Goal: Task Accomplishment & Management: Use online tool/utility

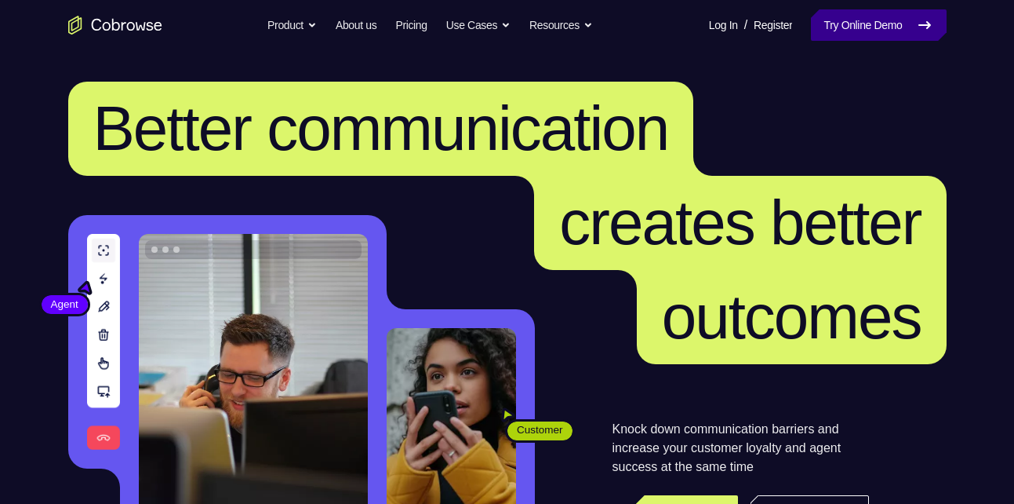
click at [860, 17] on link "Try Online Demo" at bounding box center [878, 24] width 135 height 31
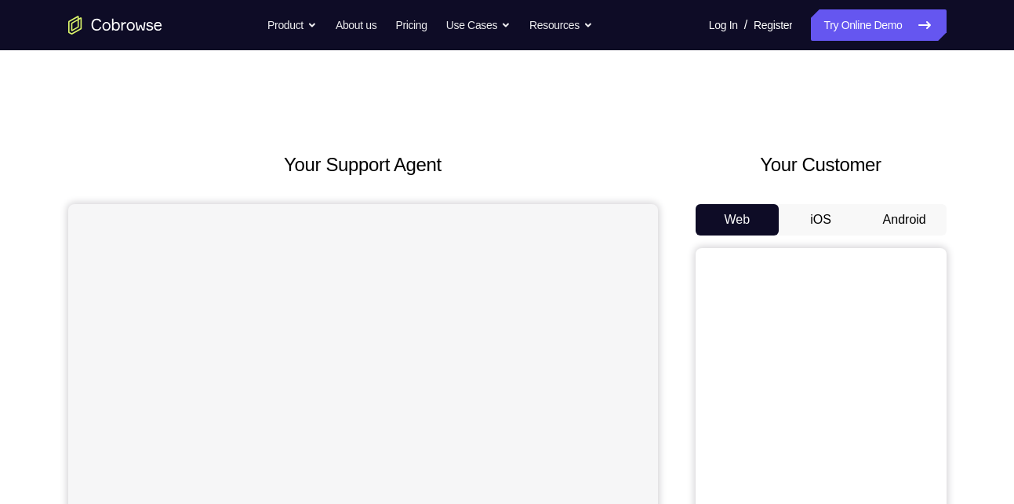
click at [867, 210] on button "Android" at bounding box center [905, 219] width 84 height 31
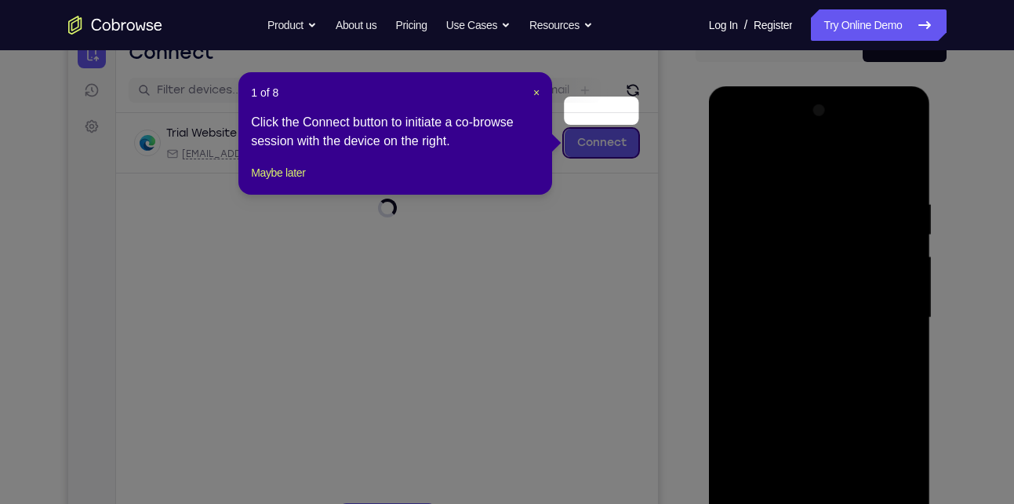
scroll to position [169, 0]
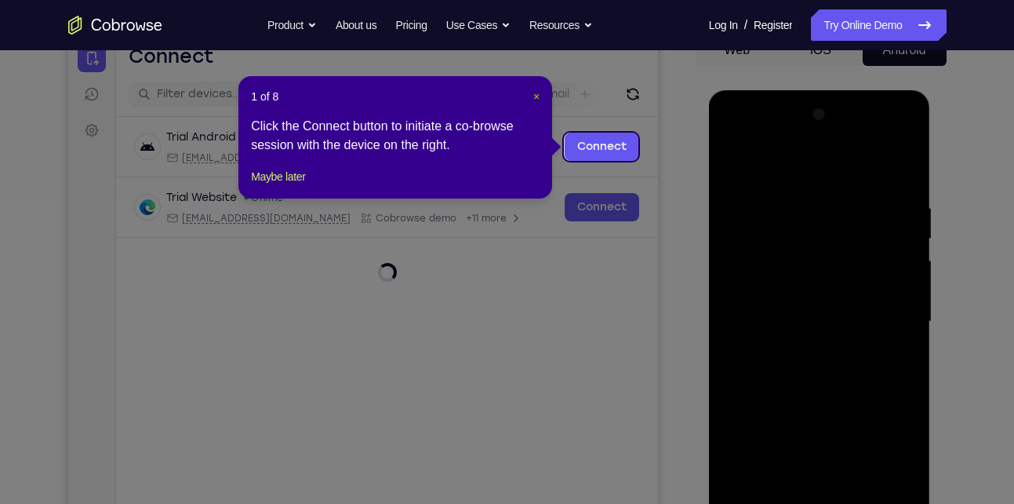
click at [534, 98] on span "×" at bounding box center [537, 96] width 6 height 13
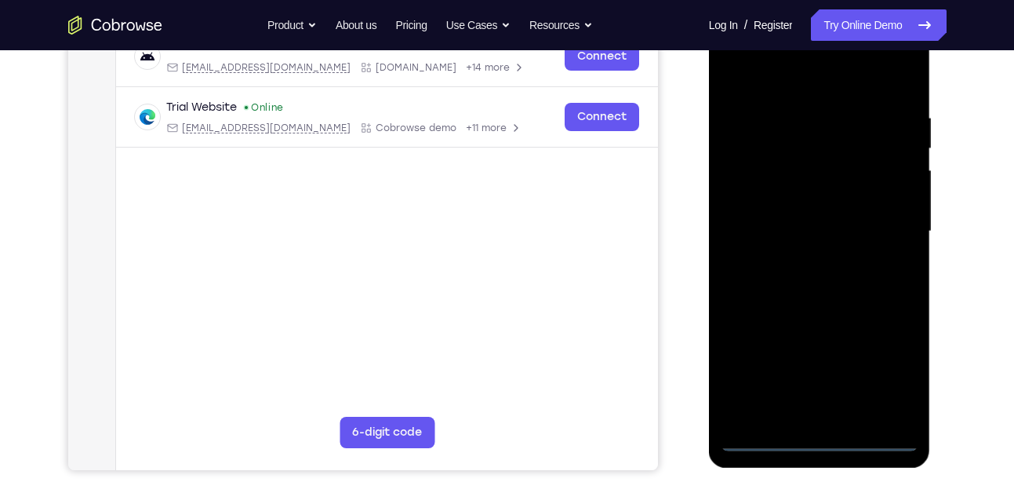
scroll to position [263, 0]
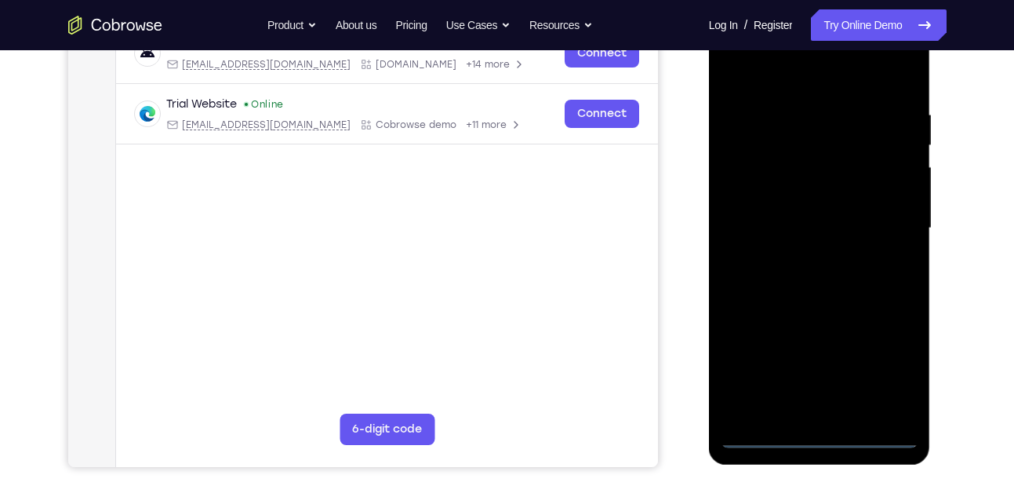
click at [820, 443] on div at bounding box center [820, 228] width 198 height 439
click at [885, 357] on div at bounding box center [820, 228] width 198 height 439
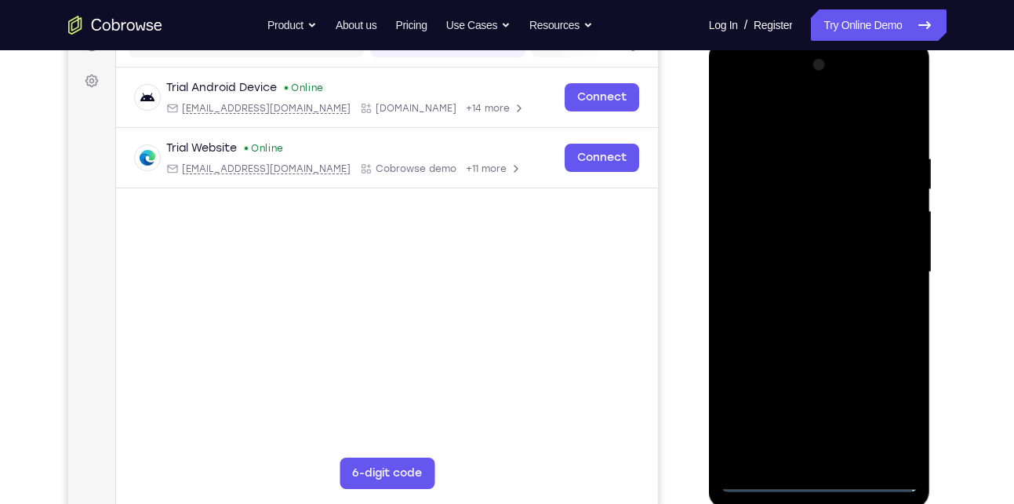
scroll to position [216, 0]
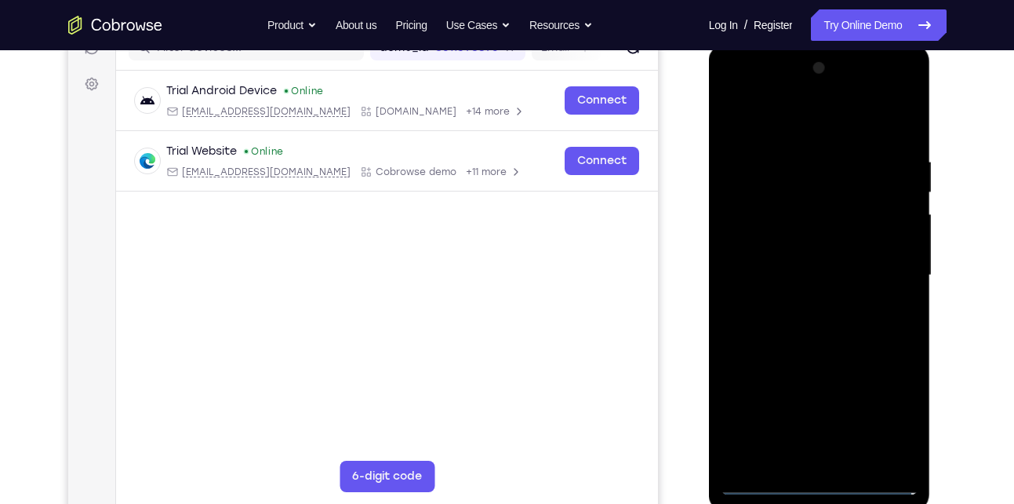
click at [791, 115] on div at bounding box center [820, 275] width 198 height 439
click at [891, 266] on div at bounding box center [820, 275] width 198 height 439
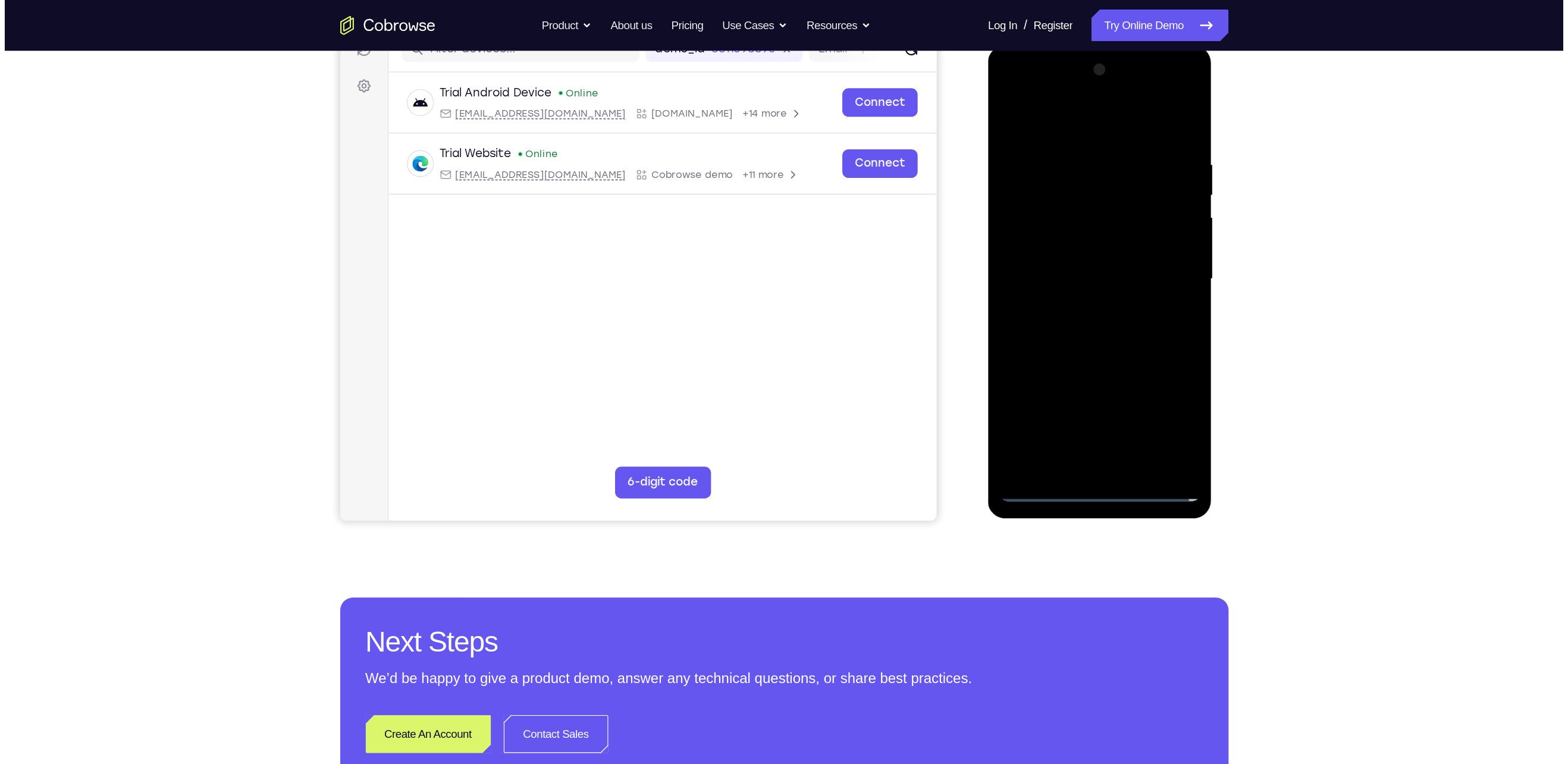
scroll to position [163, 0]
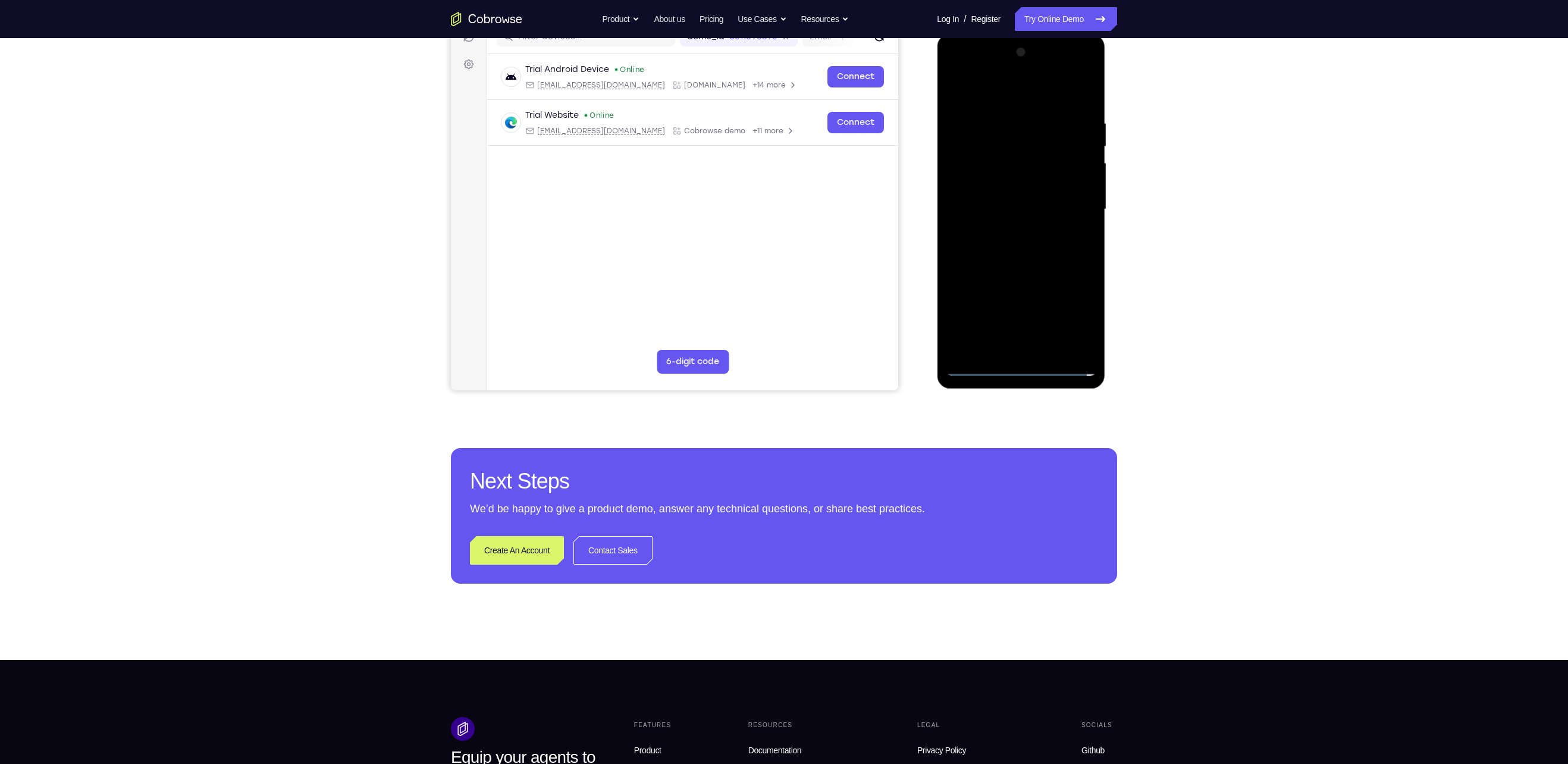
drag, startPoint x: 1714, startPoint y: 37, endPoint x: 1005, endPoint y: 231, distance: 735.1
click at [769, 231] on div at bounding box center [1021, 209] width 150 height 333
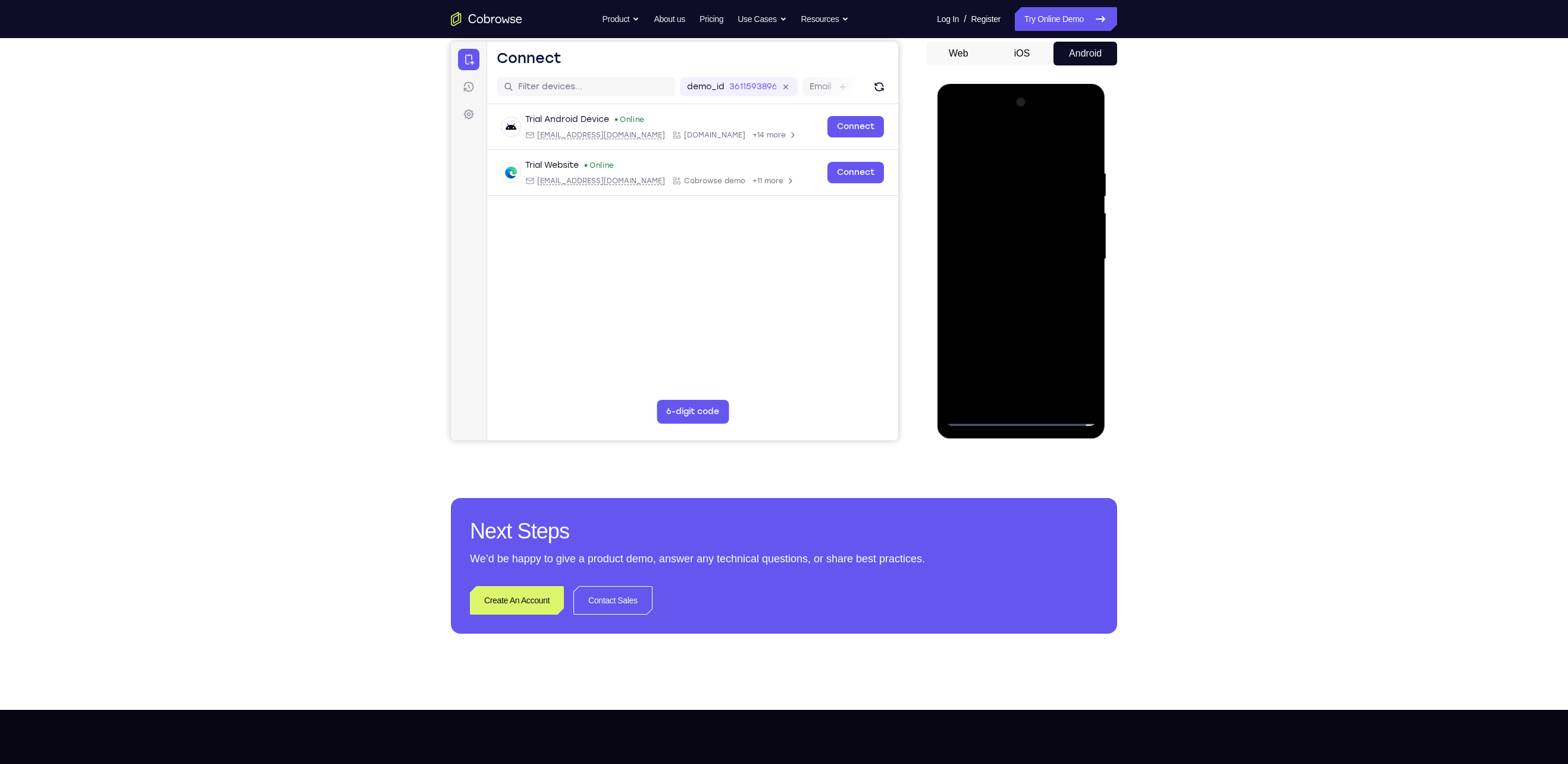
scroll to position [100, 0]
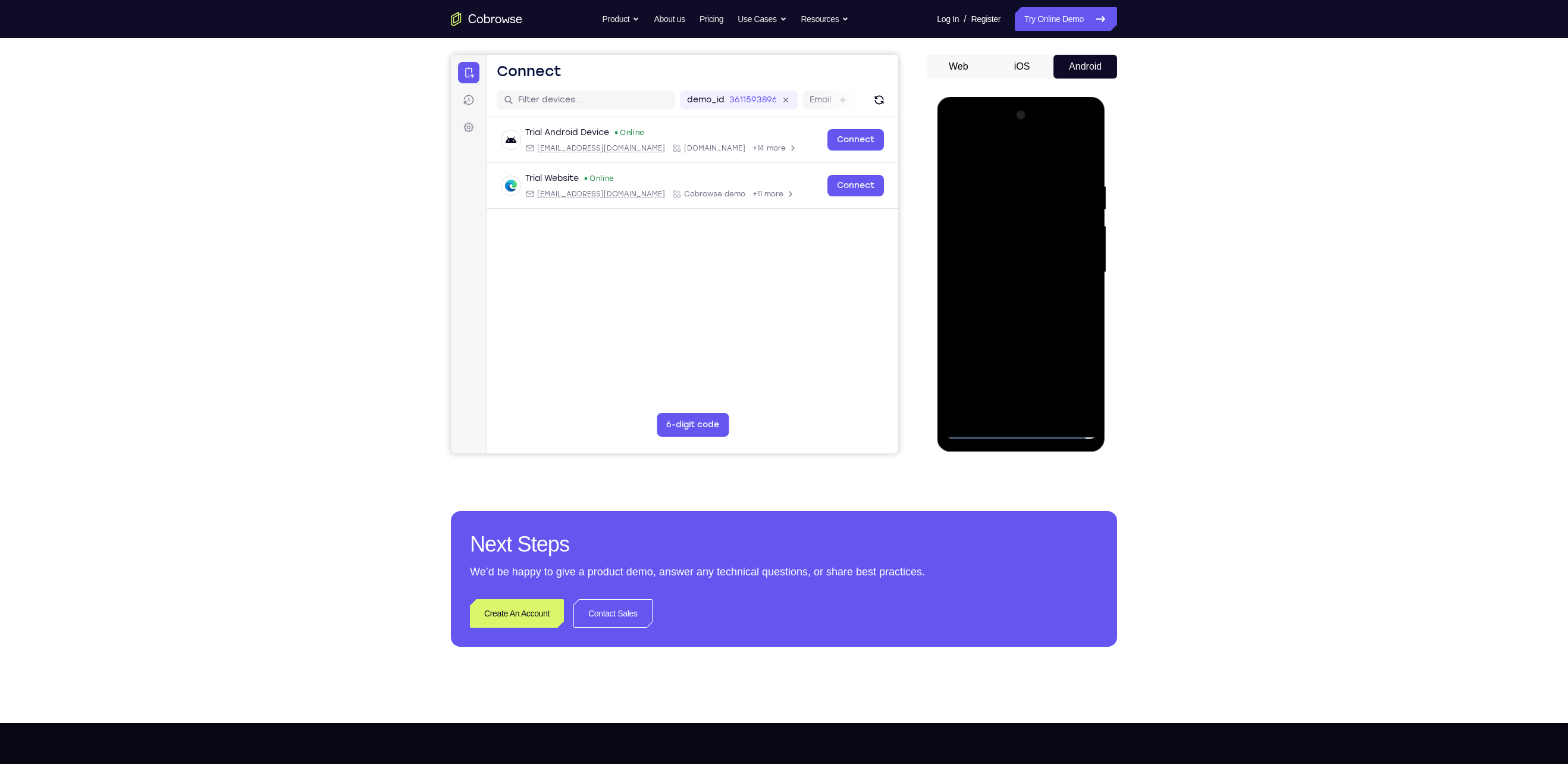
click at [769, 332] on div at bounding box center [1021, 272] width 150 height 333
click at [769, 210] on div at bounding box center [1021, 272] width 150 height 333
click at [769, 237] on div at bounding box center [1021, 272] width 150 height 333
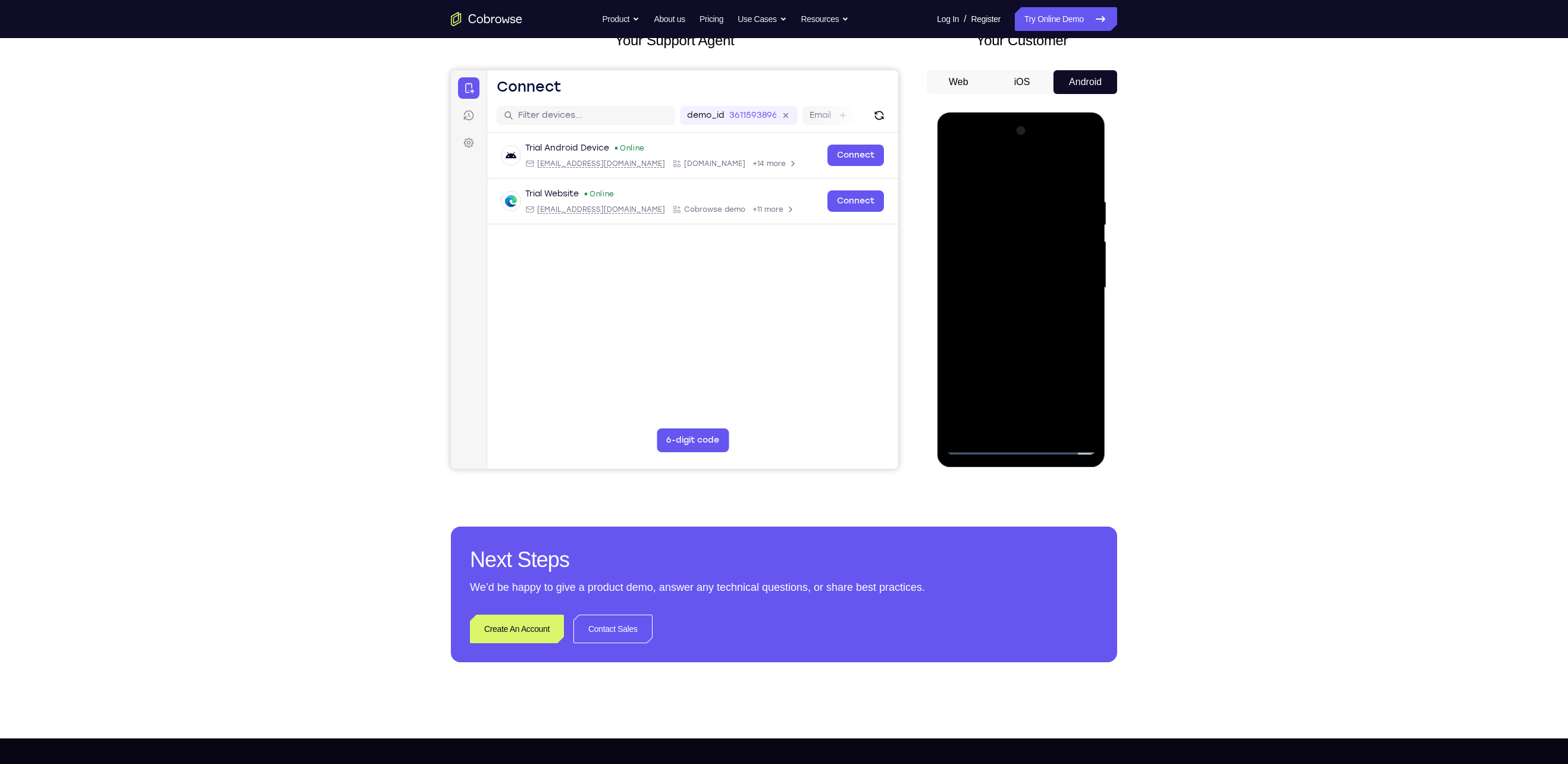
scroll to position [86, 0]
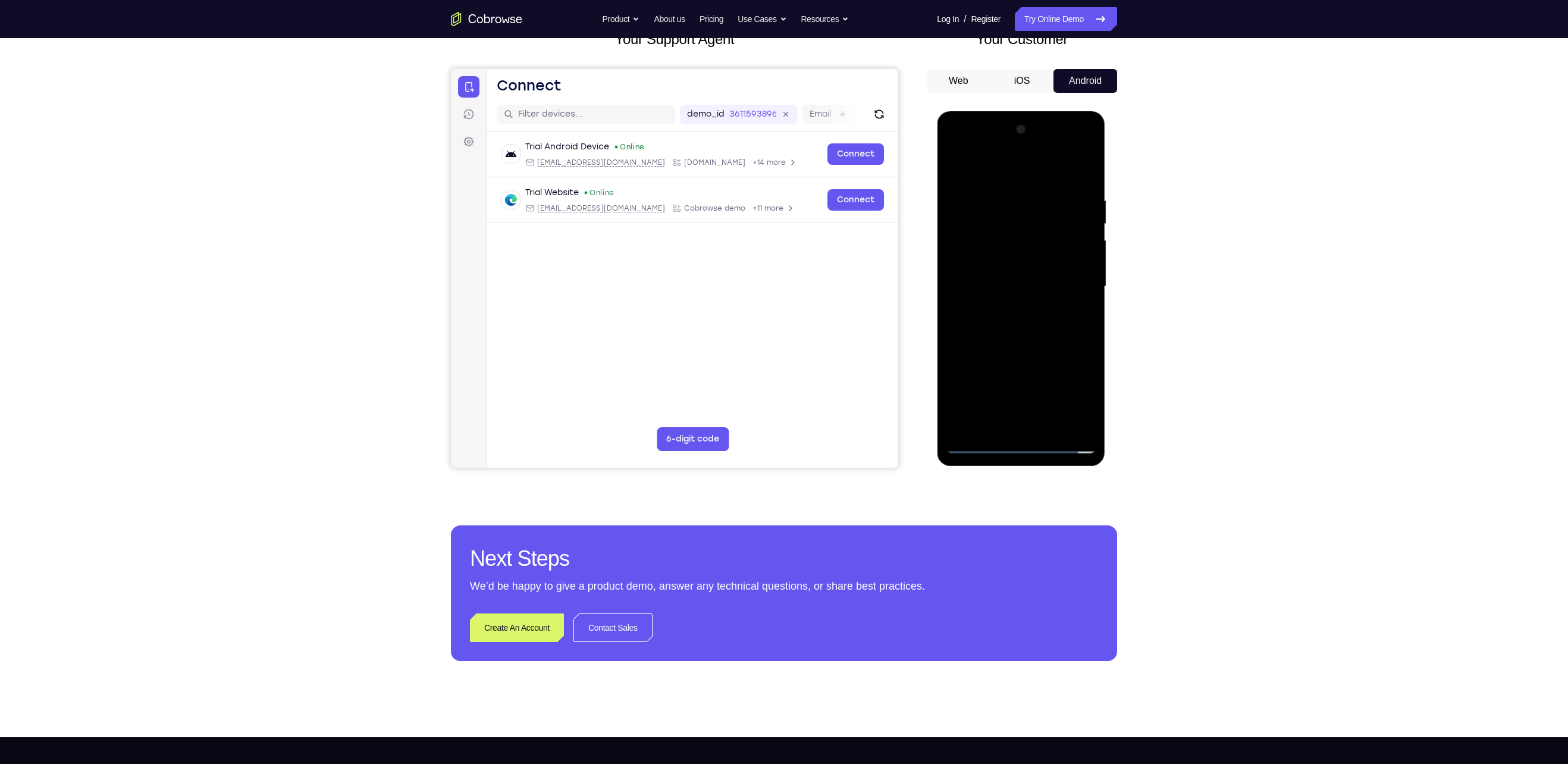
click at [769, 270] on div at bounding box center [1021, 286] width 150 height 333
click at [769, 382] on div at bounding box center [1021, 286] width 150 height 333
click at [769, 241] on div at bounding box center [1021, 286] width 150 height 333
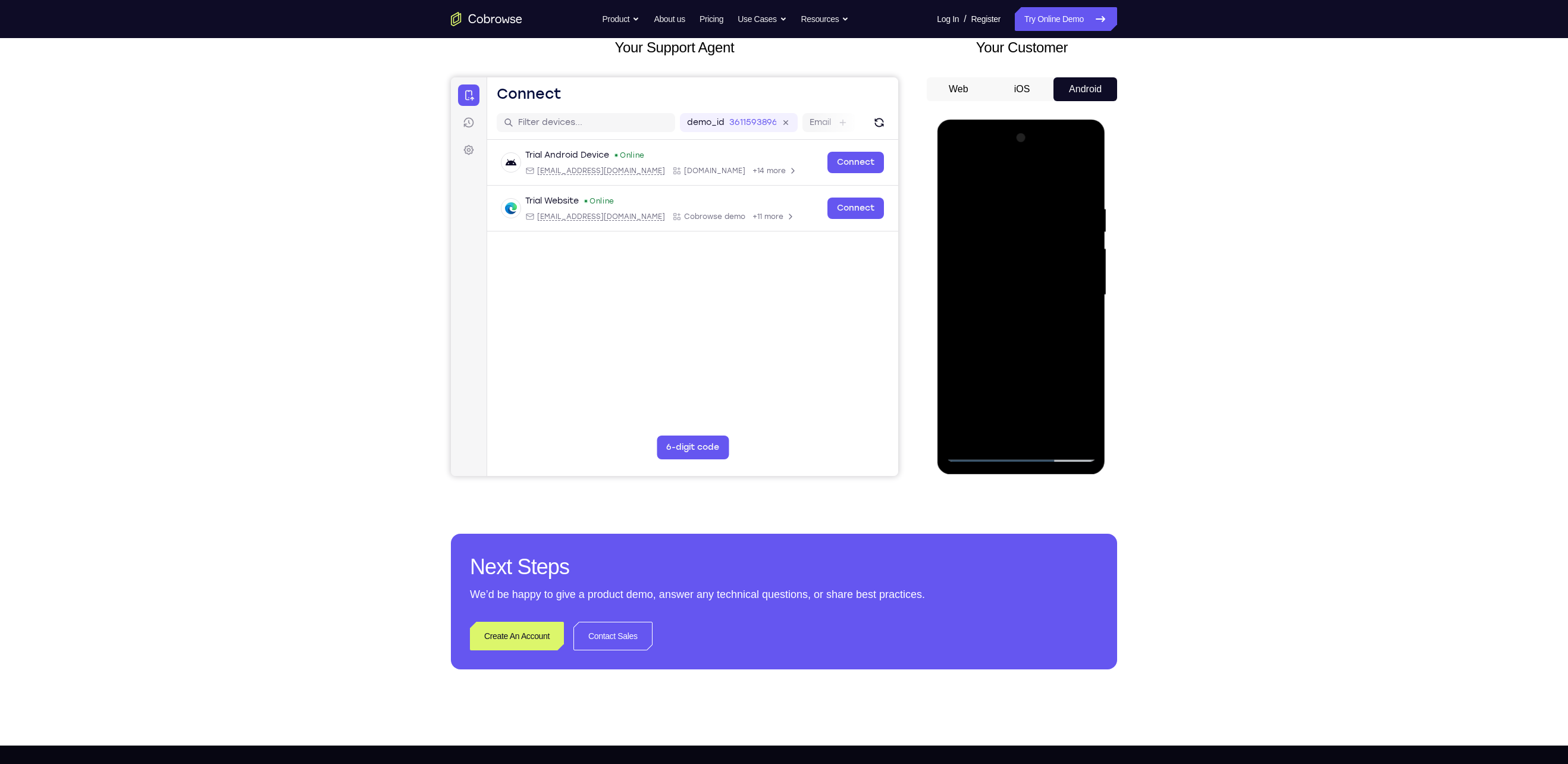
scroll to position [76, 0]
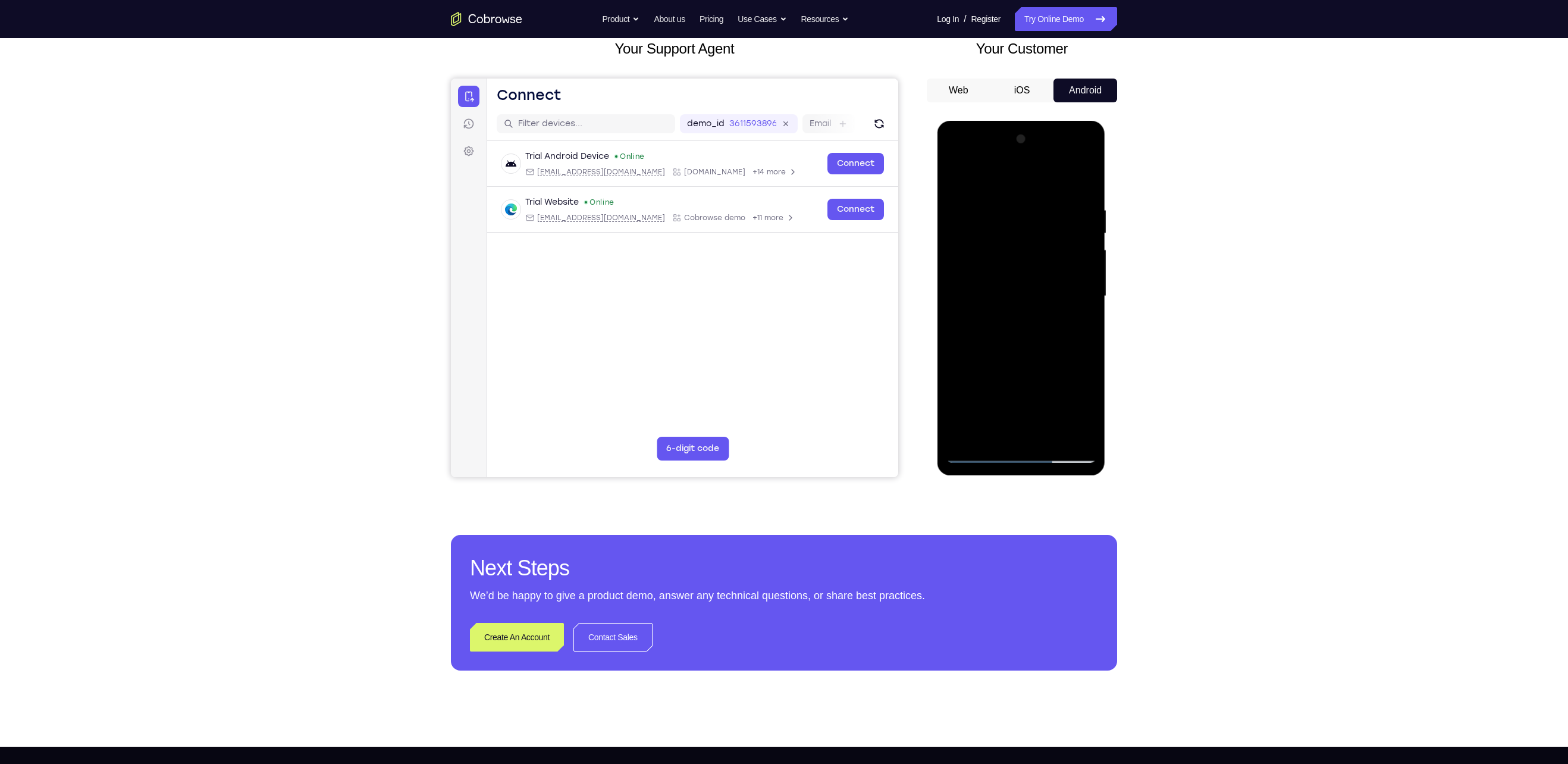
click at [769, 190] on div at bounding box center [1021, 296] width 150 height 333
click at [769, 206] on div at bounding box center [1021, 296] width 150 height 333
click at [769, 286] on div at bounding box center [1021, 296] width 150 height 333
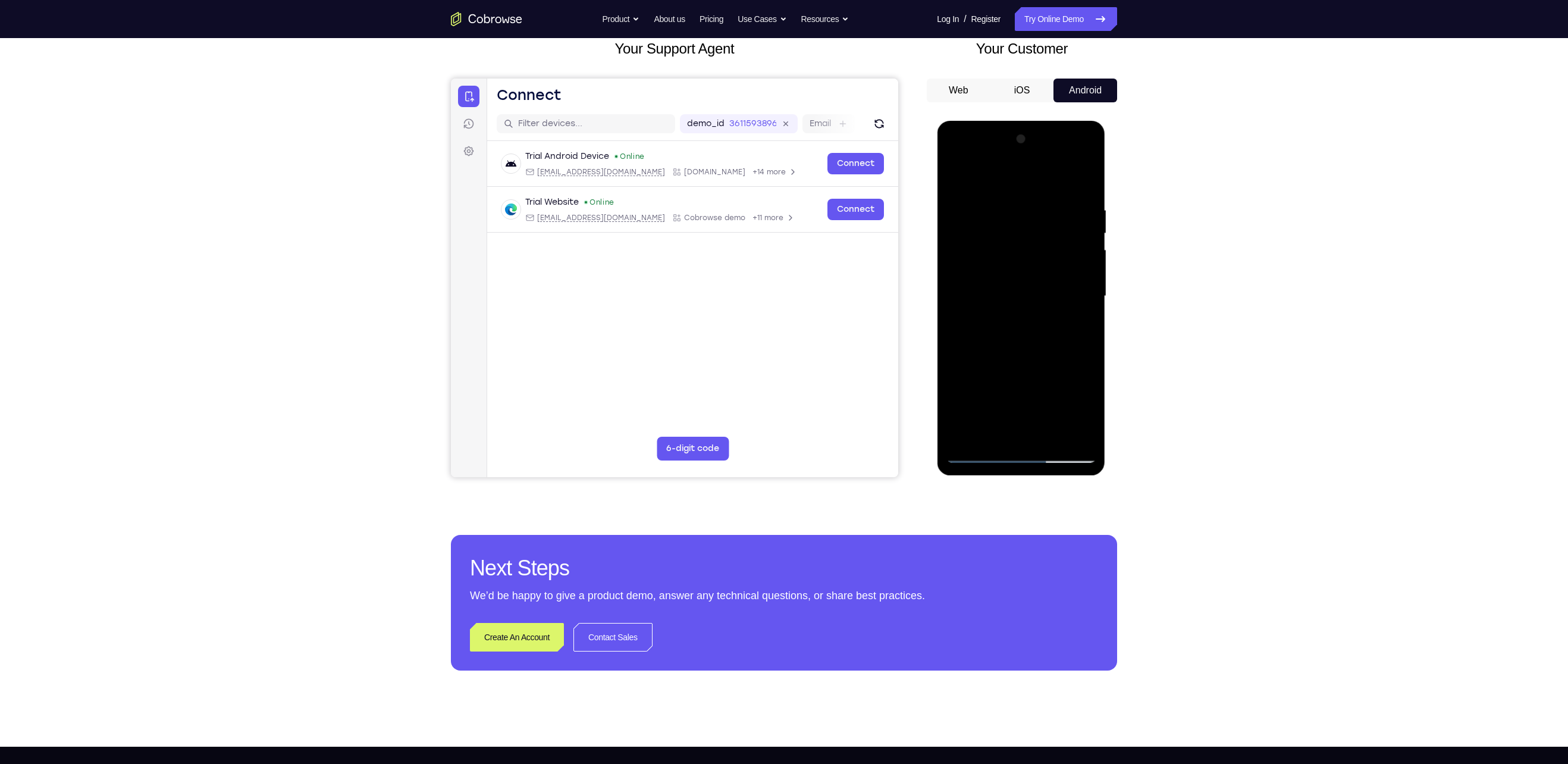
click at [769, 288] on div at bounding box center [1021, 296] width 150 height 333
click at [769, 203] on div at bounding box center [1021, 296] width 150 height 333
click at [769, 183] on div at bounding box center [1021, 296] width 150 height 333
click at [769, 382] on div at bounding box center [1021, 296] width 150 height 333
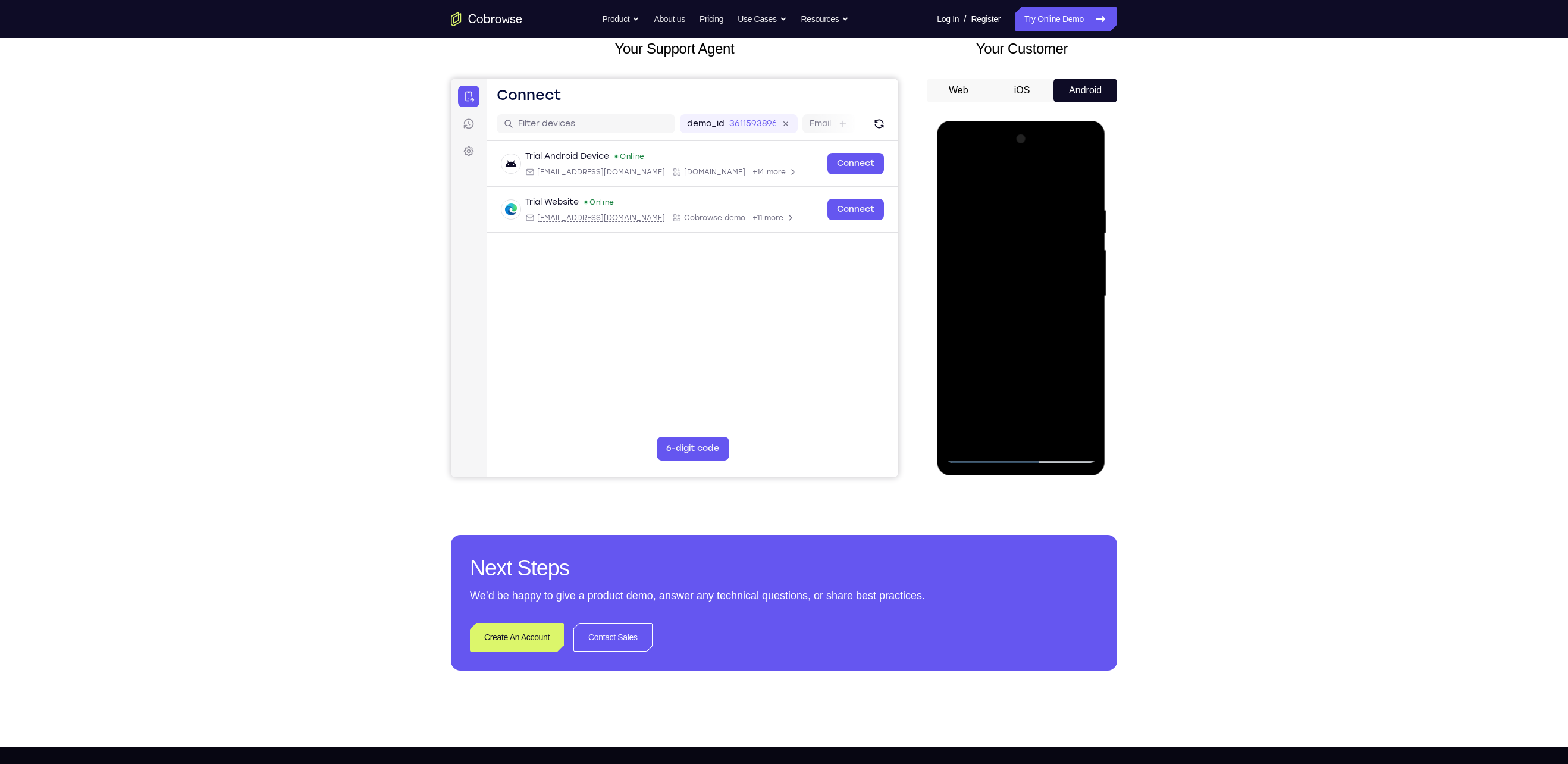
click at [769, 360] on div at bounding box center [1021, 296] width 150 height 333
click at [769, 382] on div at bounding box center [1021, 296] width 150 height 333
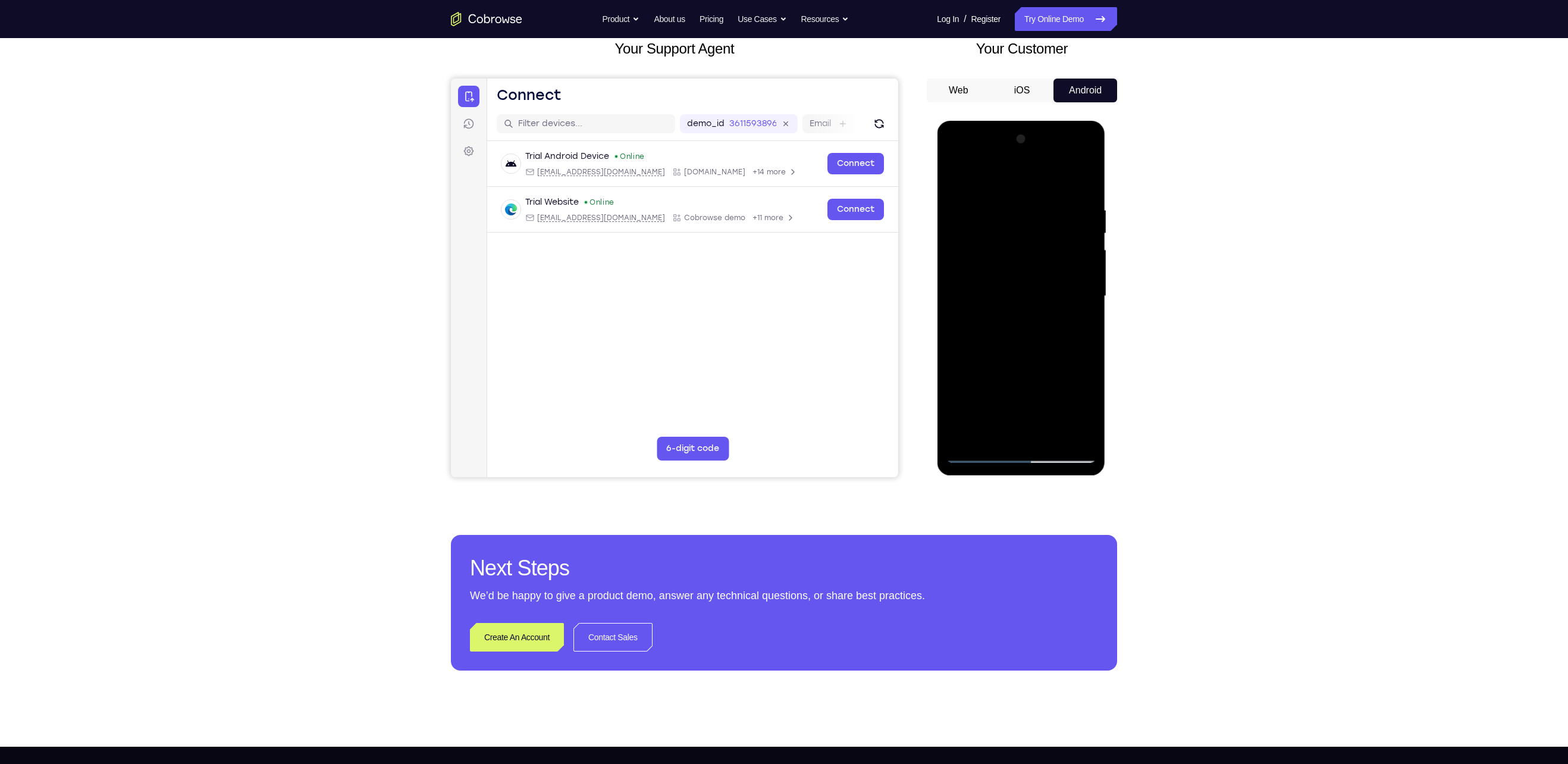
click at [769, 292] on div at bounding box center [1021, 296] width 150 height 333
click at [769, 382] on div at bounding box center [1021, 296] width 150 height 333
click at [769, 181] on div at bounding box center [1021, 296] width 150 height 333
click at [769, 233] on div at bounding box center [1021, 296] width 150 height 333
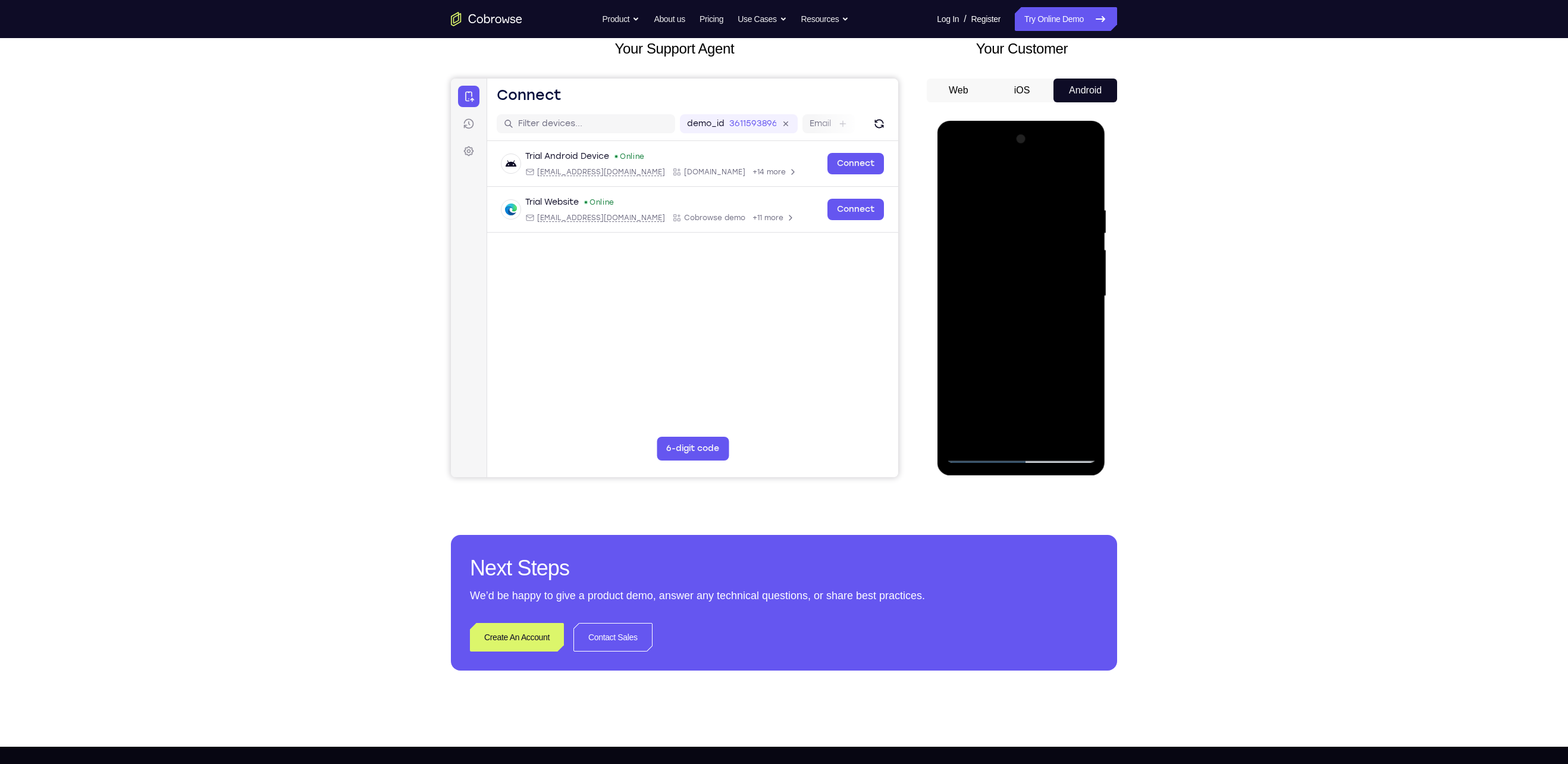
click at [769, 228] on div at bounding box center [1021, 296] width 150 height 333
click at [769, 326] on div at bounding box center [1021, 296] width 150 height 333
drag, startPoint x: 1052, startPoint y: 374, endPoint x: 1059, endPoint y: 287, distance: 87.3
click at [769, 287] on div at bounding box center [1021, 296] width 150 height 333
click at [769, 266] on div at bounding box center [1021, 296] width 150 height 333
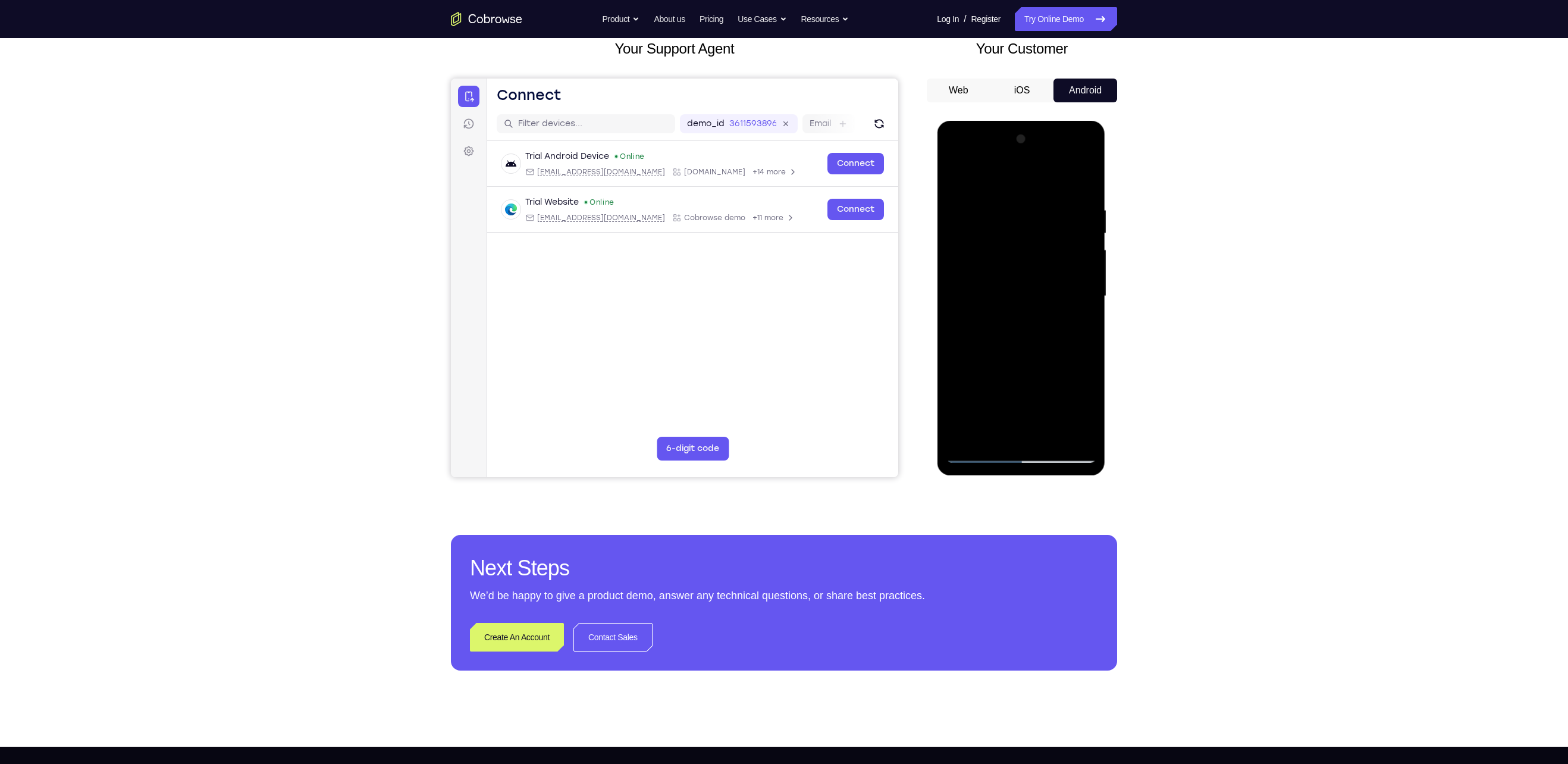
click at [769, 180] on div at bounding box center [1021, 296] width 150 height 333
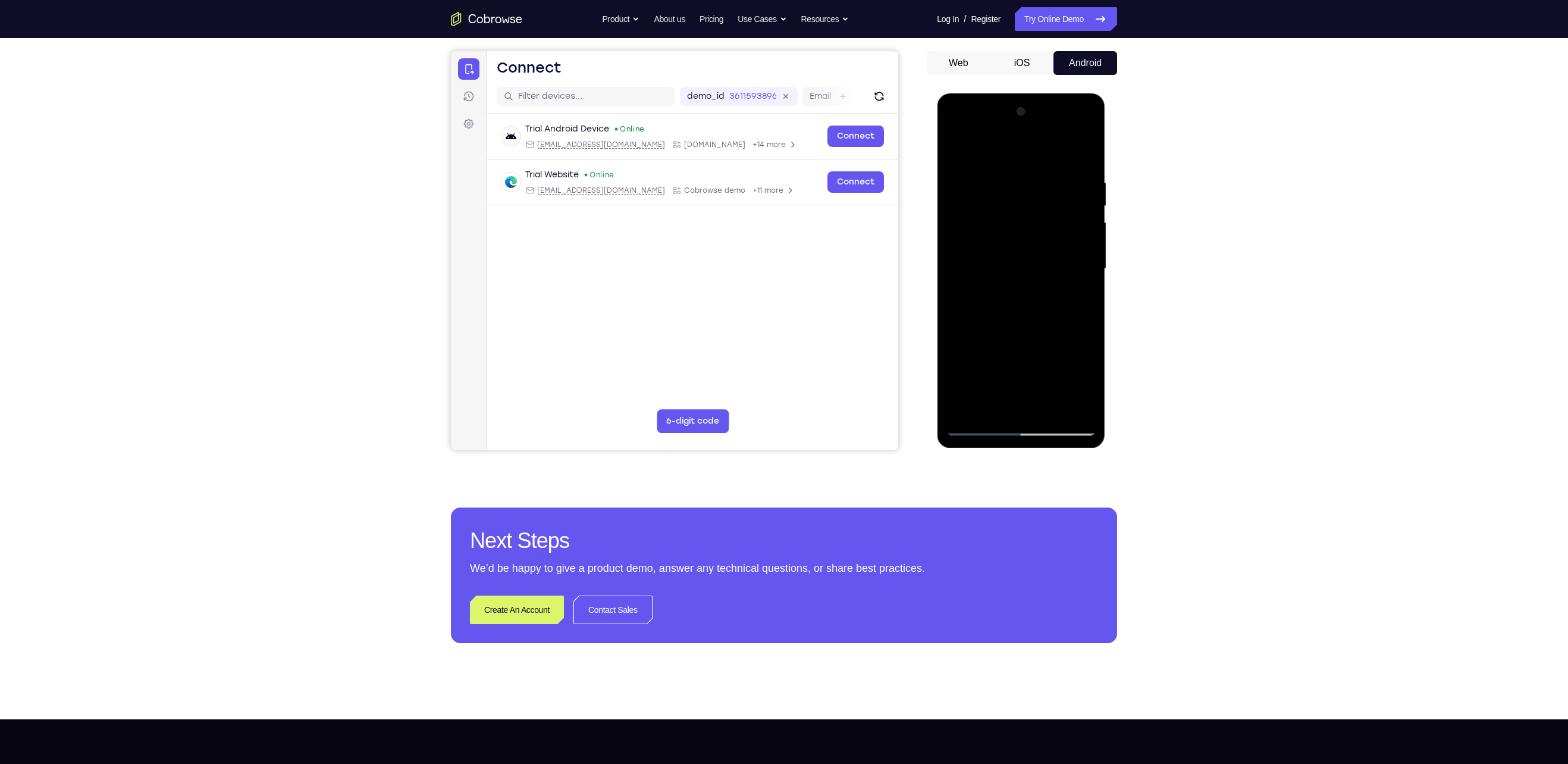
scroll to position [106, 0]
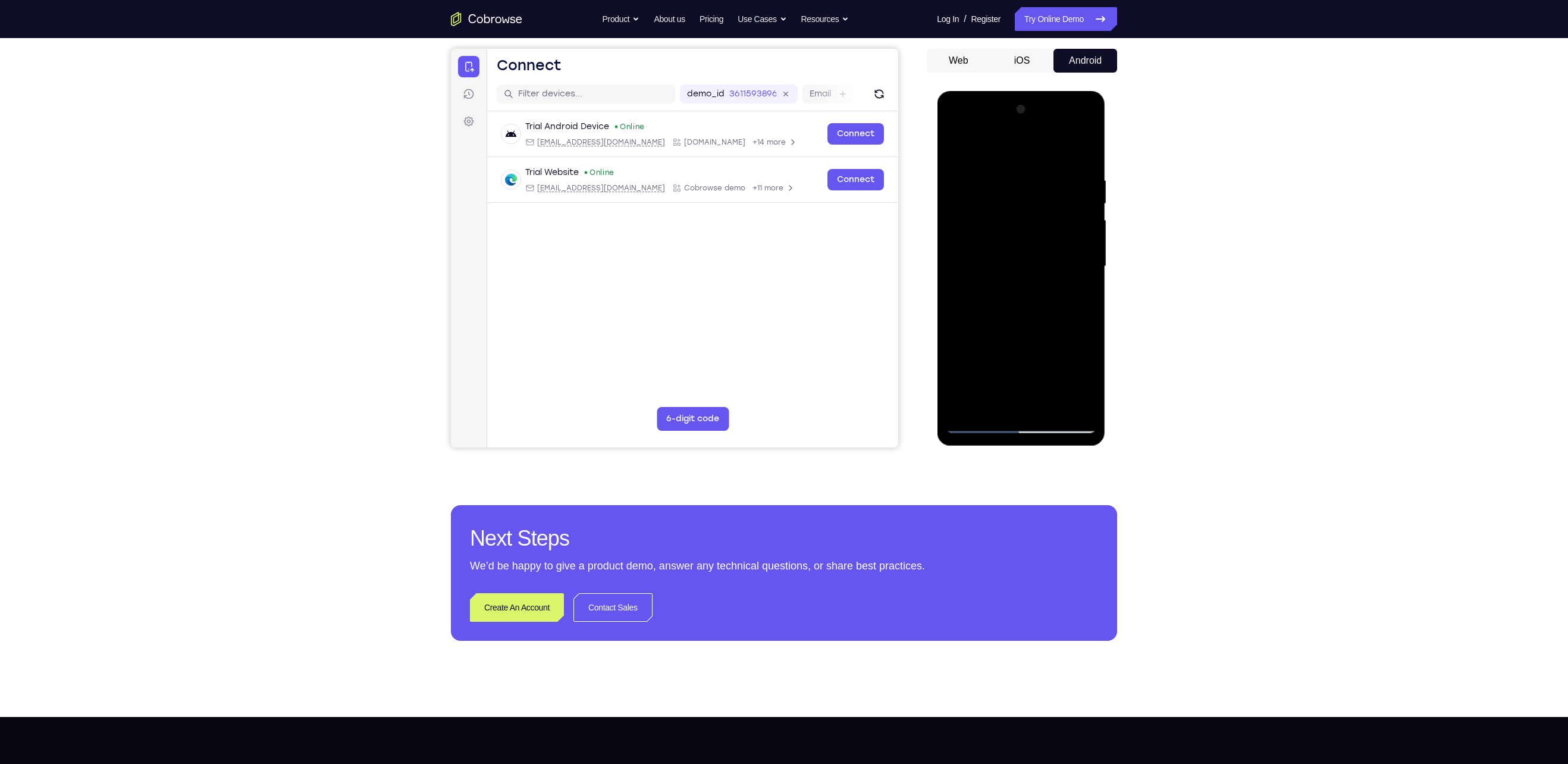
click at [769, 289] on div at bounding box center [1021, 266] width 150 height 333
click at [769, 382] on div at bounding box center [1021, 266] width 150 height 333
click at [769, 336] on div at bounding box center [1021, 266] width 150 height 333
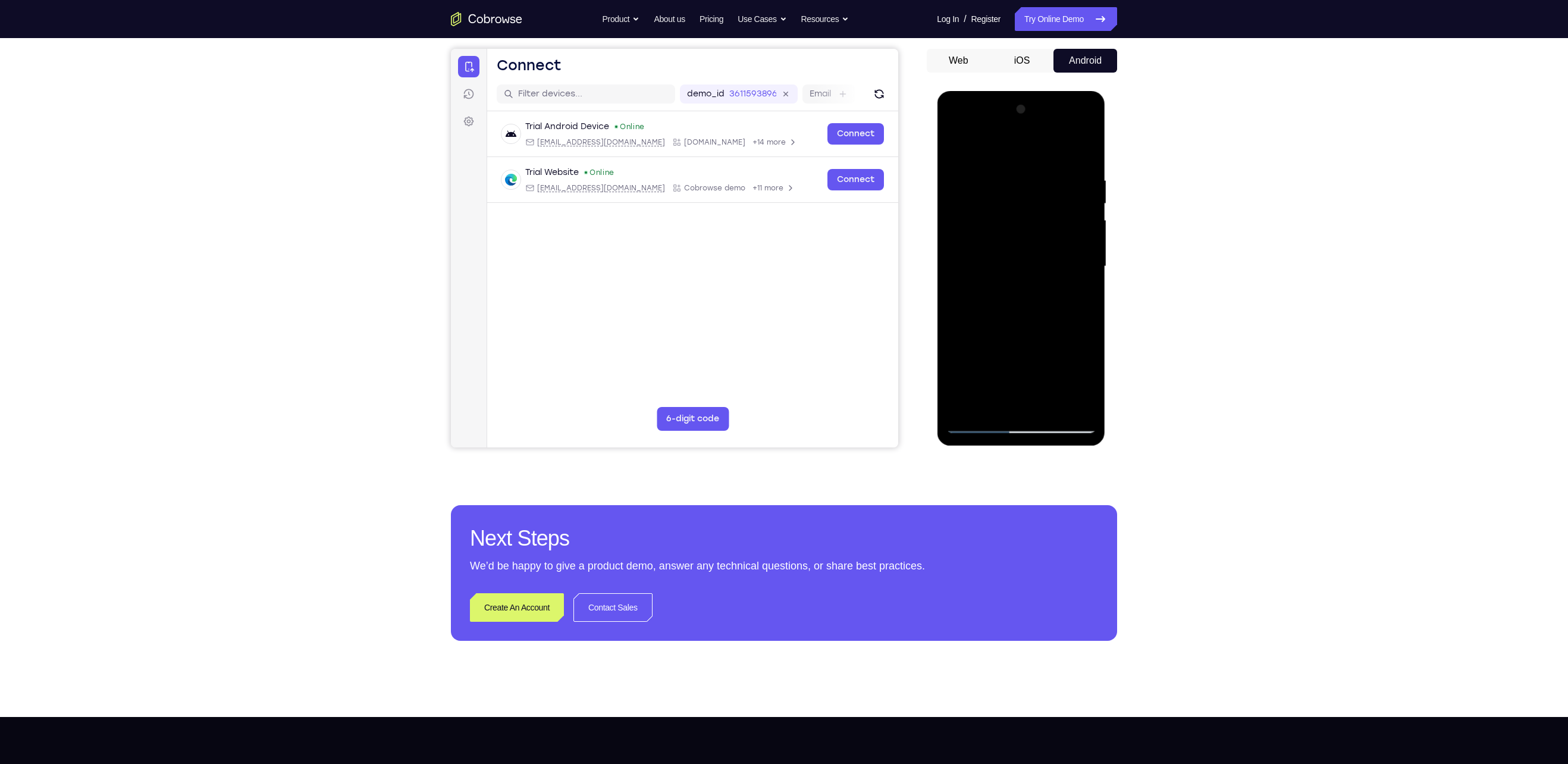
click at [769, 289] on div at bounding box center [1021, 266] width 150 height 333
click at [769, 288] on div at bounding box center [1021, 266] width 150 height 333
click at [769, 266] on div at bounding box center [1021, 266] width 150 height 333
click at [769, 373] on div at bounding box center [1021, 266] width 150 height 333
click at [769, 360] on div at bounding box center [1021, 266] width 150 height 333
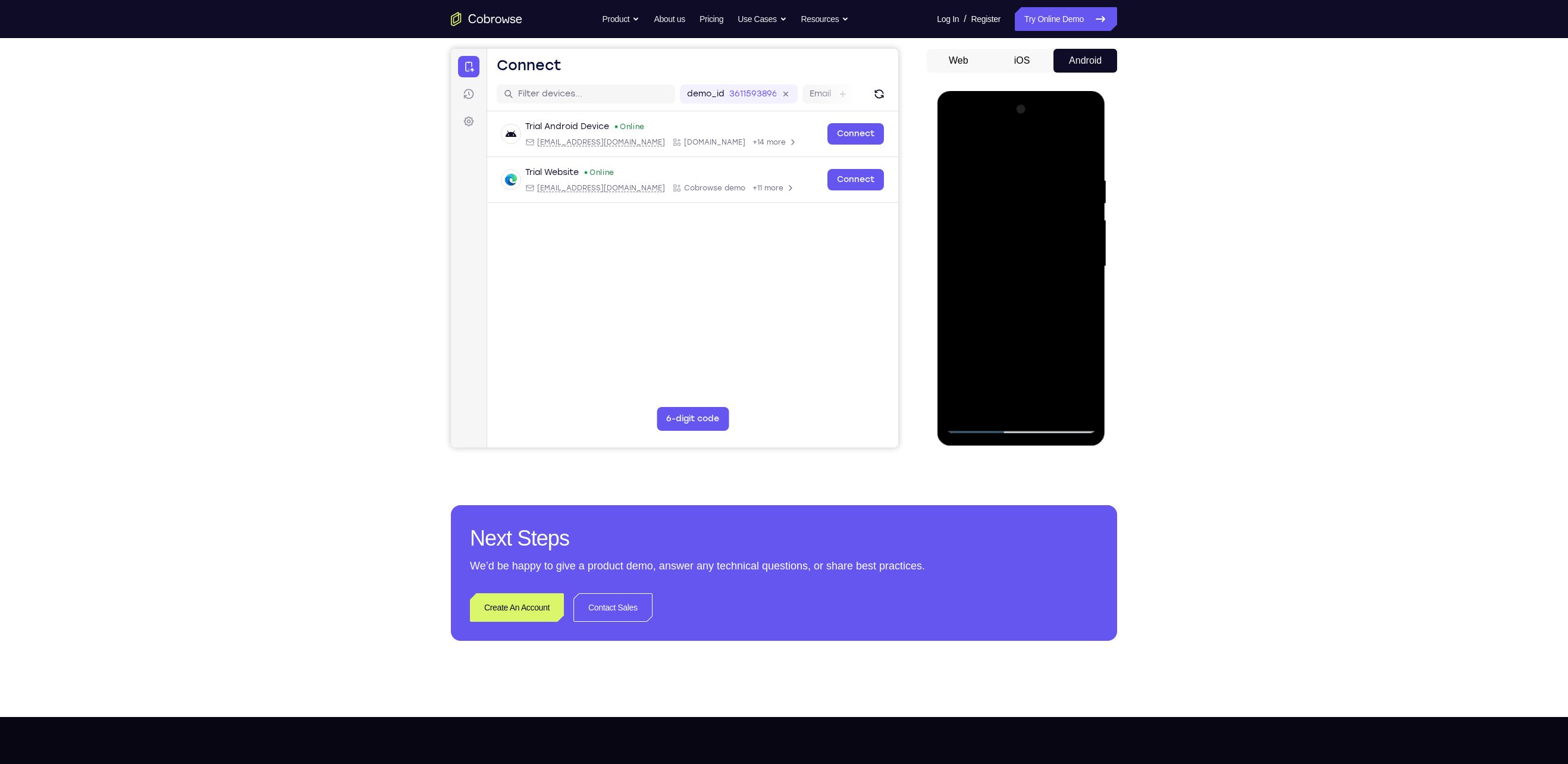
click at [769, 269] on div at bounding box center [1021, 266] width 150 height 333
click at [769, 347] on div at bounding box center [1021, 266] width 150 height 333
click at [769, 344] on div at bounding box center [1021, 266] width 150 height 333
click at [769, 382] on div at bounding box center [1021, 266] width 150 height 333
drag, startPoint x: 1045, startPoint y: 372, endPoint x: 1067, endPoint y: 285, distance: 89.7
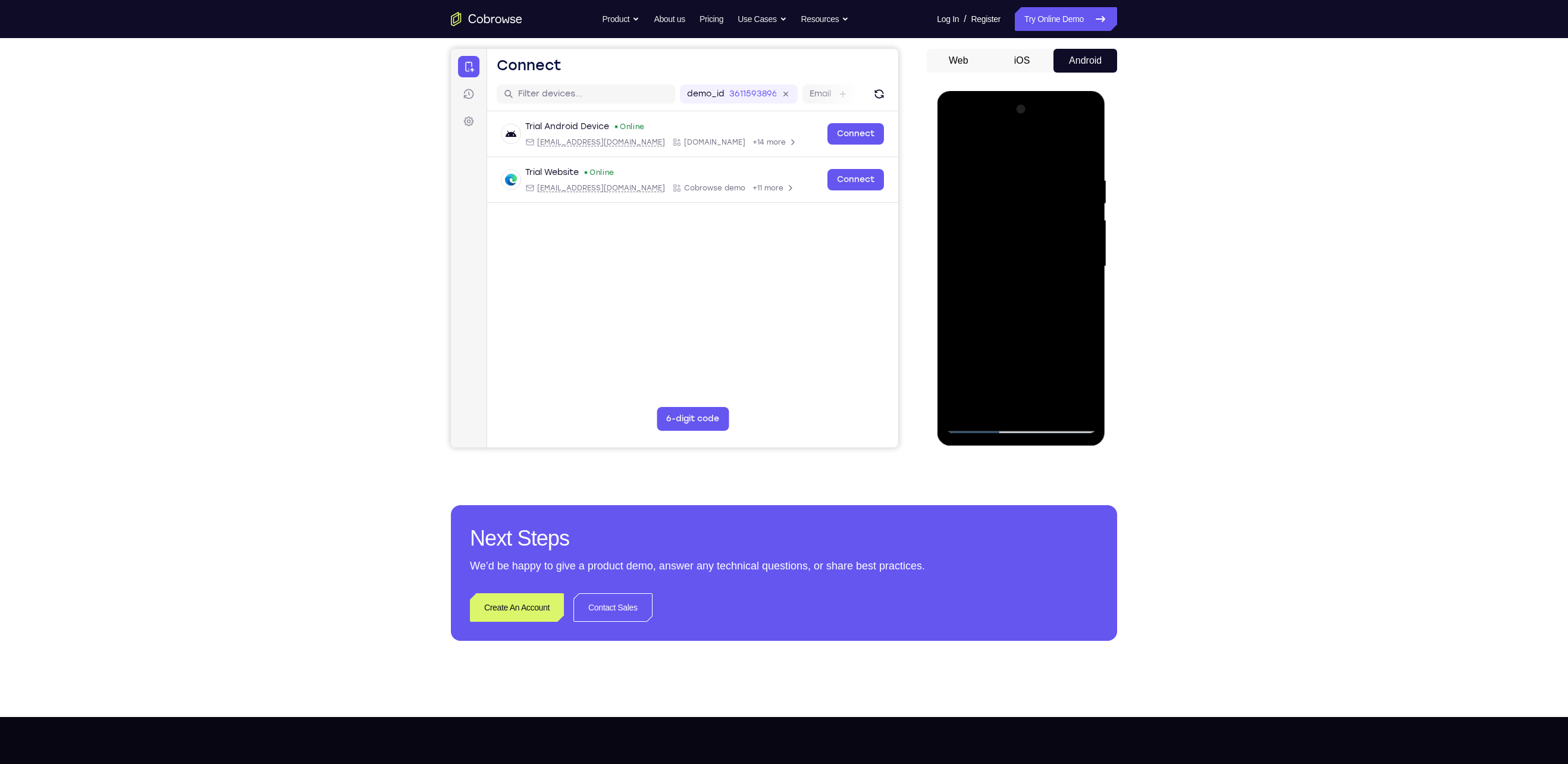
click at [769, 285] on div at bounding box center [1021, 266] width 150 height 333
drag, startPoint x: 1048, startPoint y: 385, endPoint x: 1065, endPoint y: 322, distance: 65.3
click at [769, 322] on div at bounding box center [1021, 266] width 150 height 333
drag, startPoint x: 1055, startPoint y: 374, endPoint x: 1081, endPoint y: 275, distance: 102.4
click at [769, 275] on div at bounding box center [1021, 266] width 150 height 333
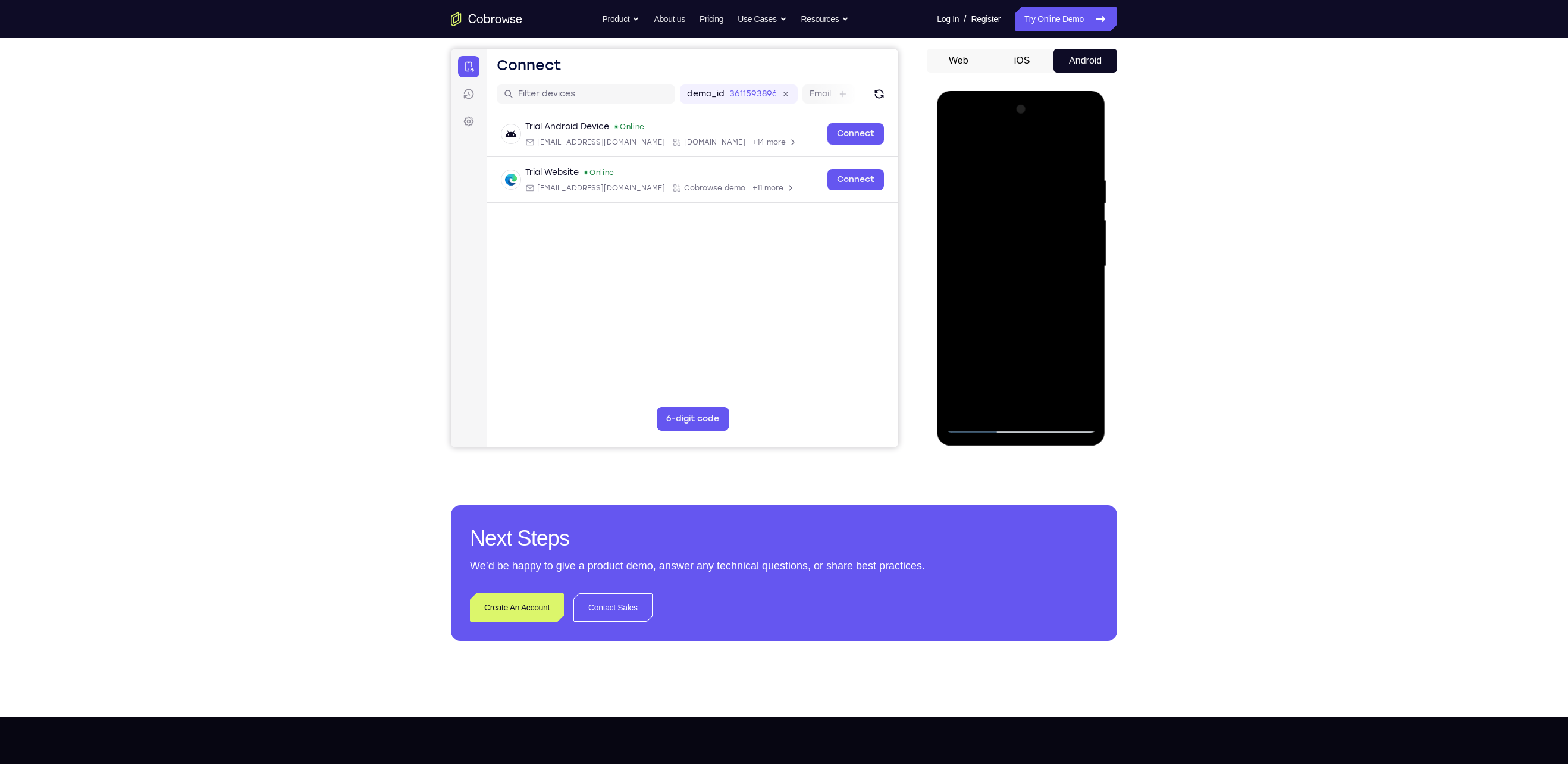
drag, startPoint x: 1019, startPoint y: 373, endPoint x: 1045, endPoint y: 283, distance: 93.7
click at [769, 283] on div at bounding box center [1021, 266] width 150 height 333
click at [769, 325] on div at bounding box center [1021, 266] width 150 height 333
click at [769, 289] on div at bounding box center [1021, 266] width 150 height 333
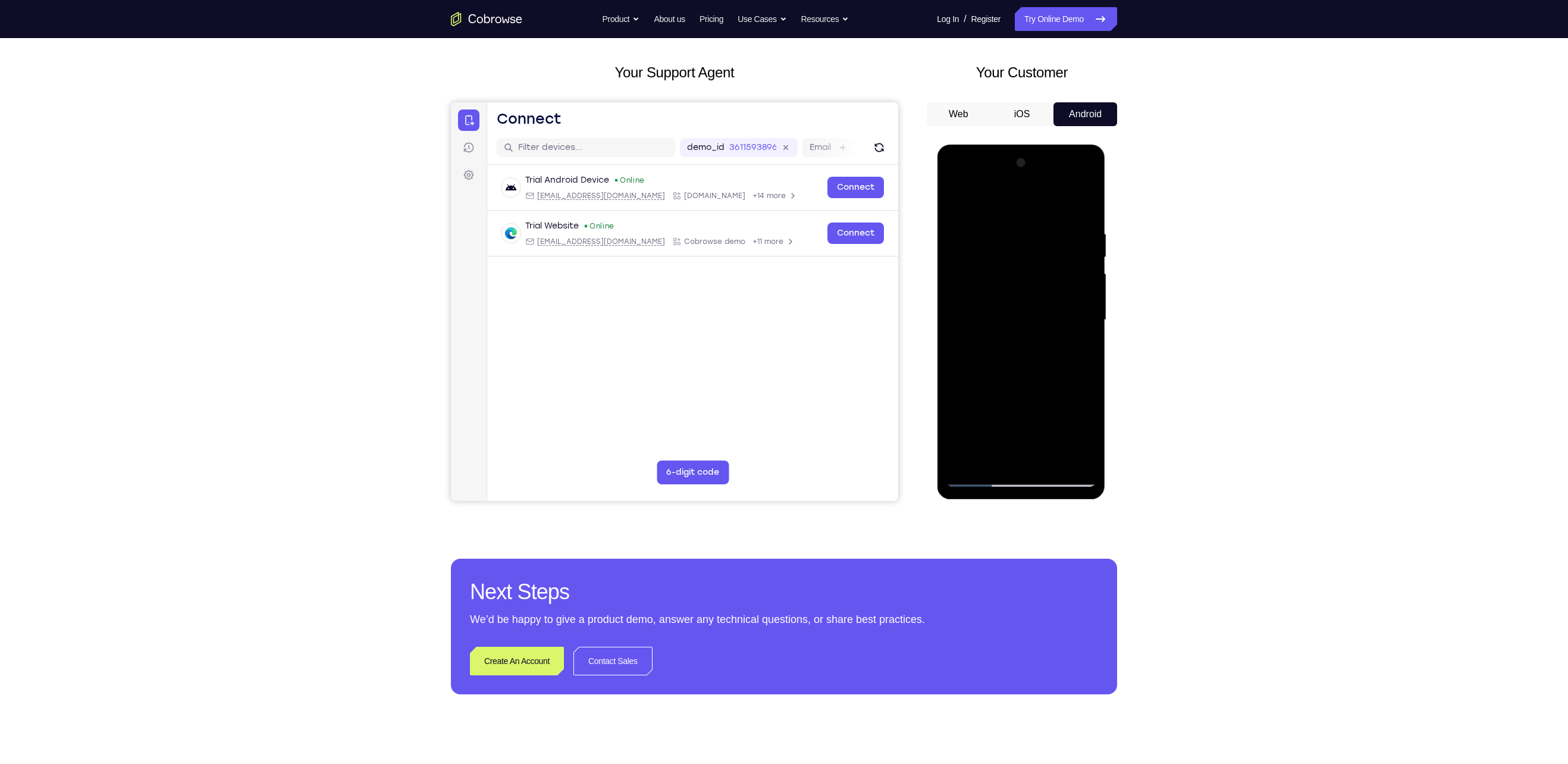
scroll to position [69, 0]
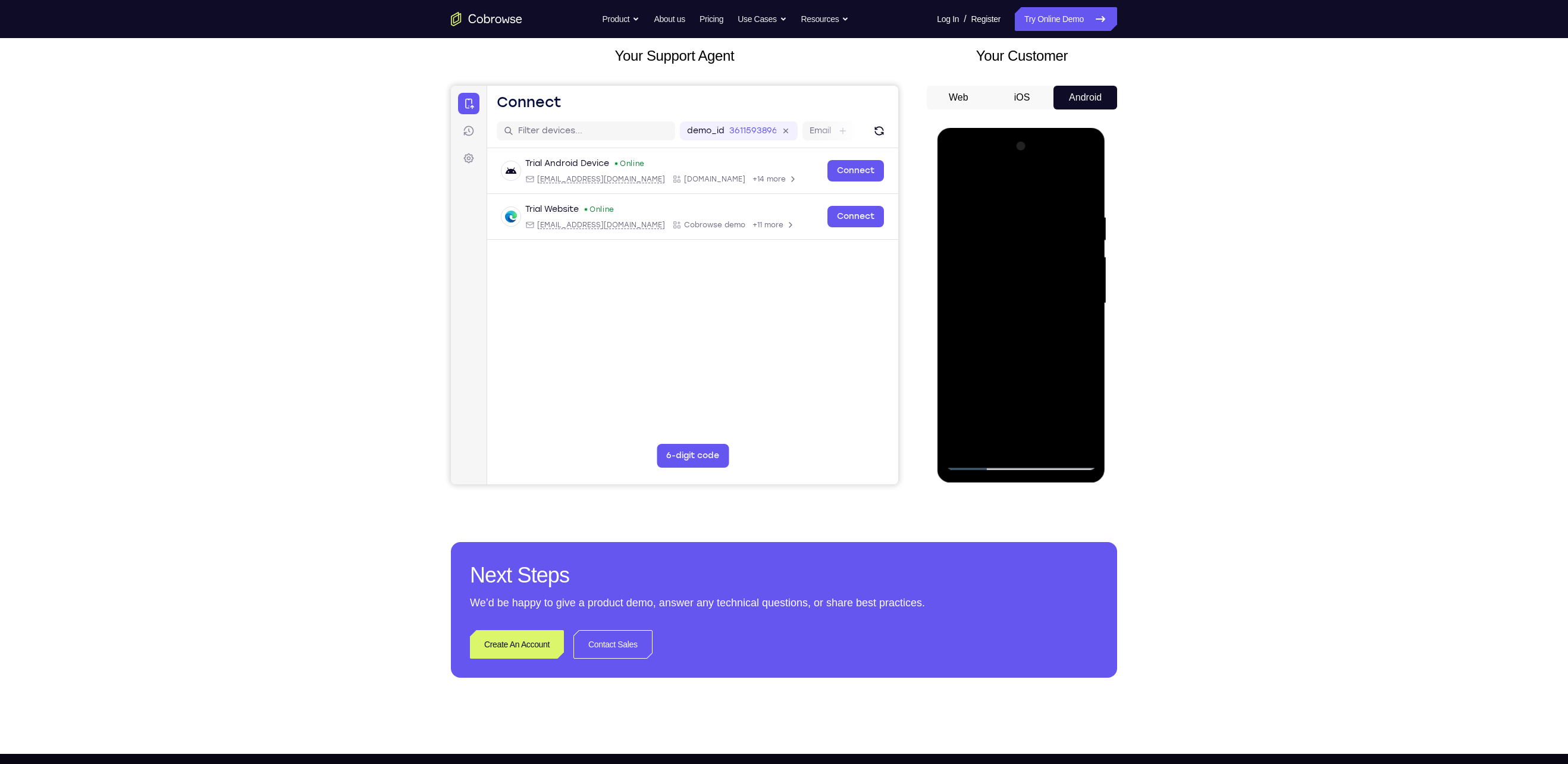
click at [769, 335] on div at bounding box center [1021, 303] width 150 height 333
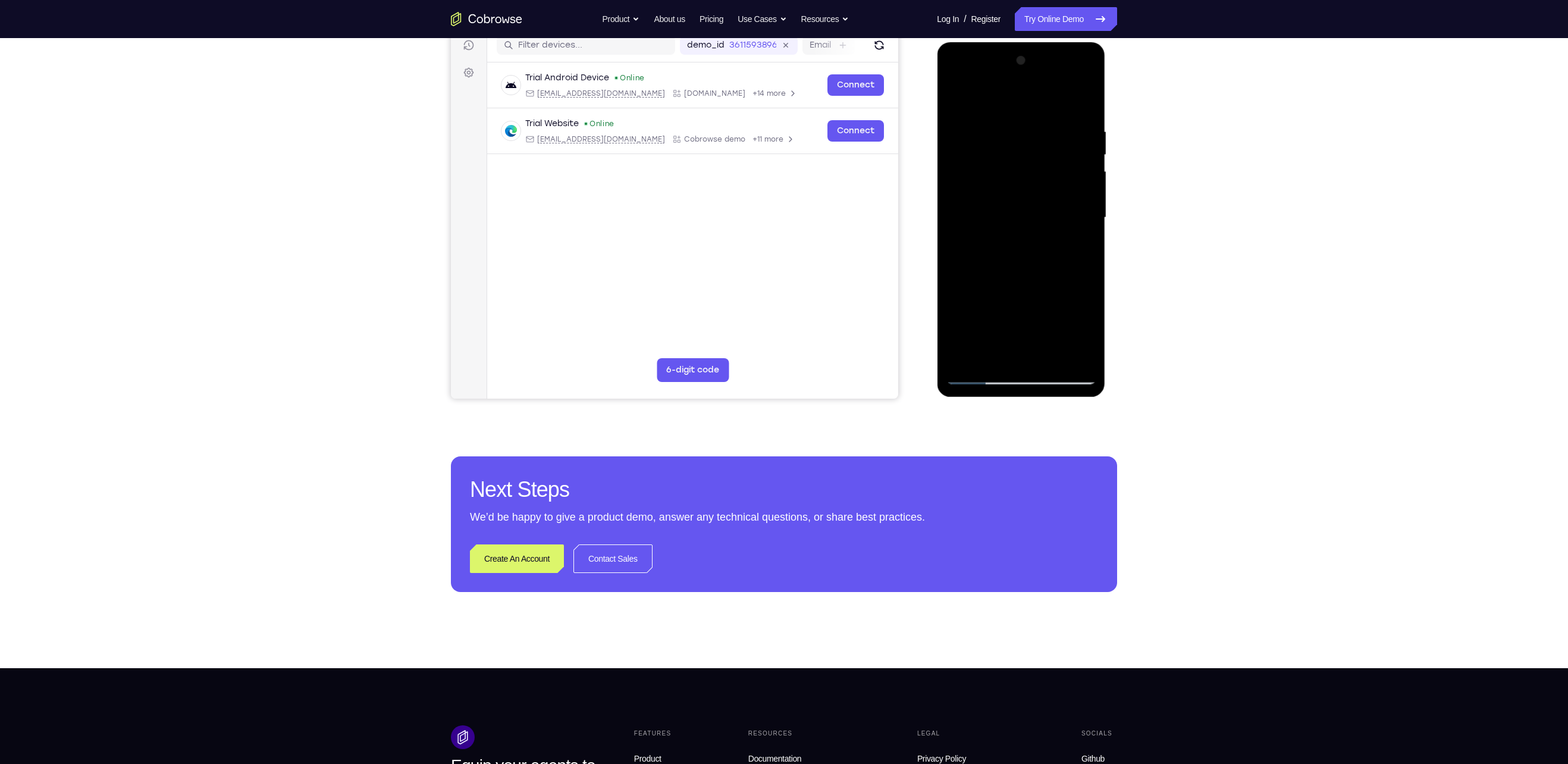
click at [769, 375] on div at bounding box center [1021, 217] width 150 height 333
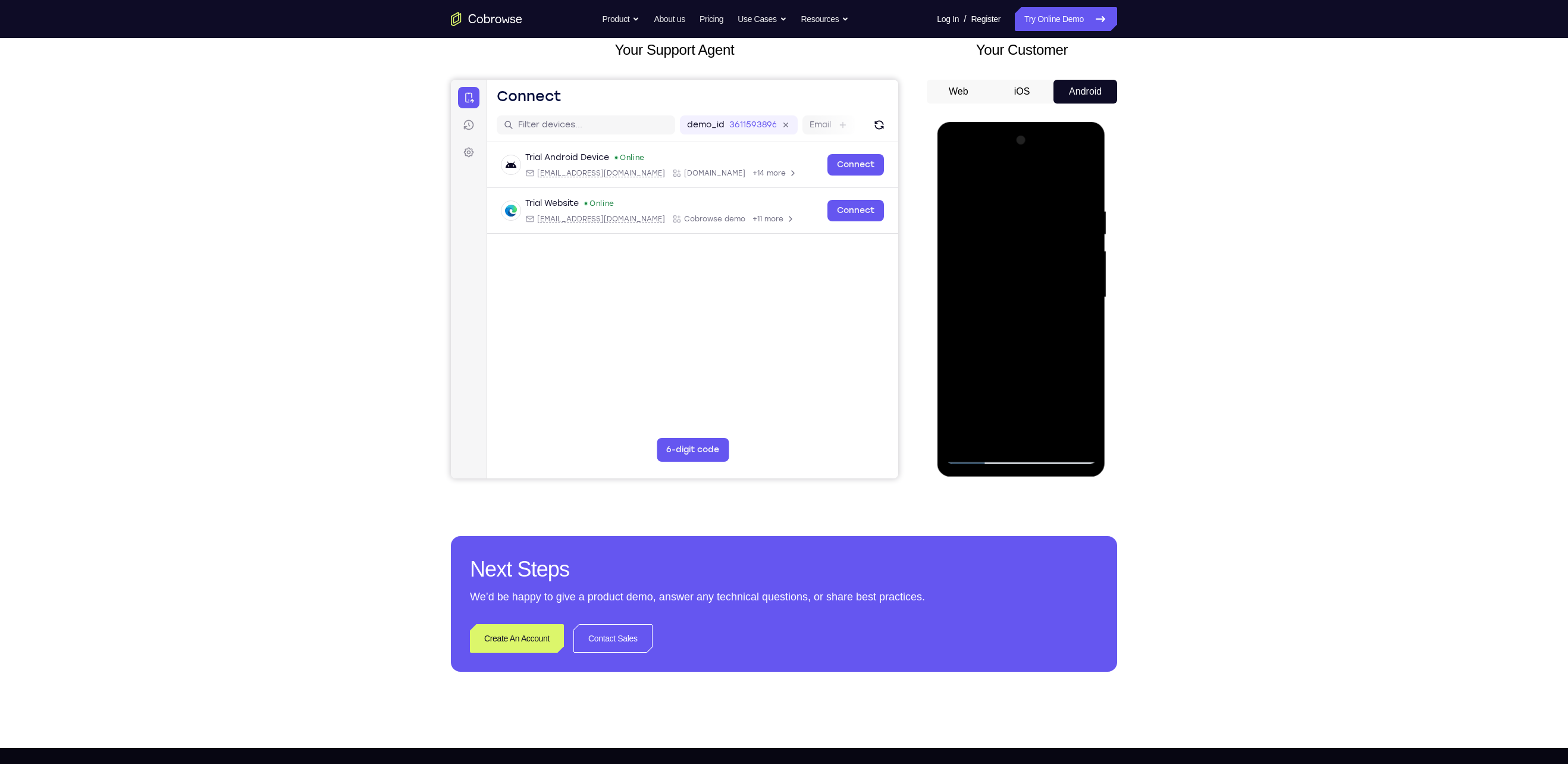
scroll to position [69, 0]
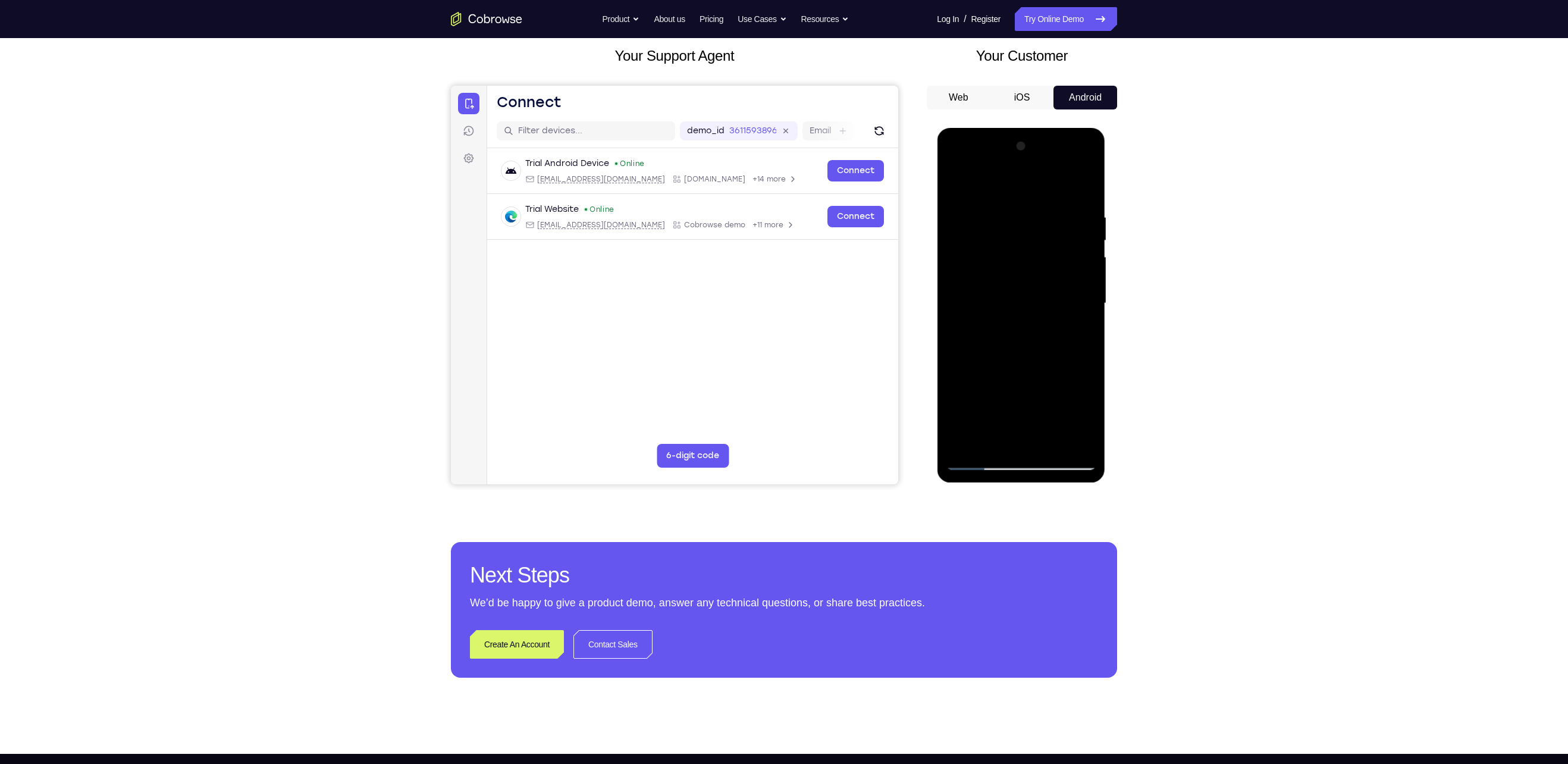
click at [769, 181] on div at bounding box center [1021, 303] width 150 height 333
click at [769, 184] on div at bounding box center [1021, 303] width 150 height 333
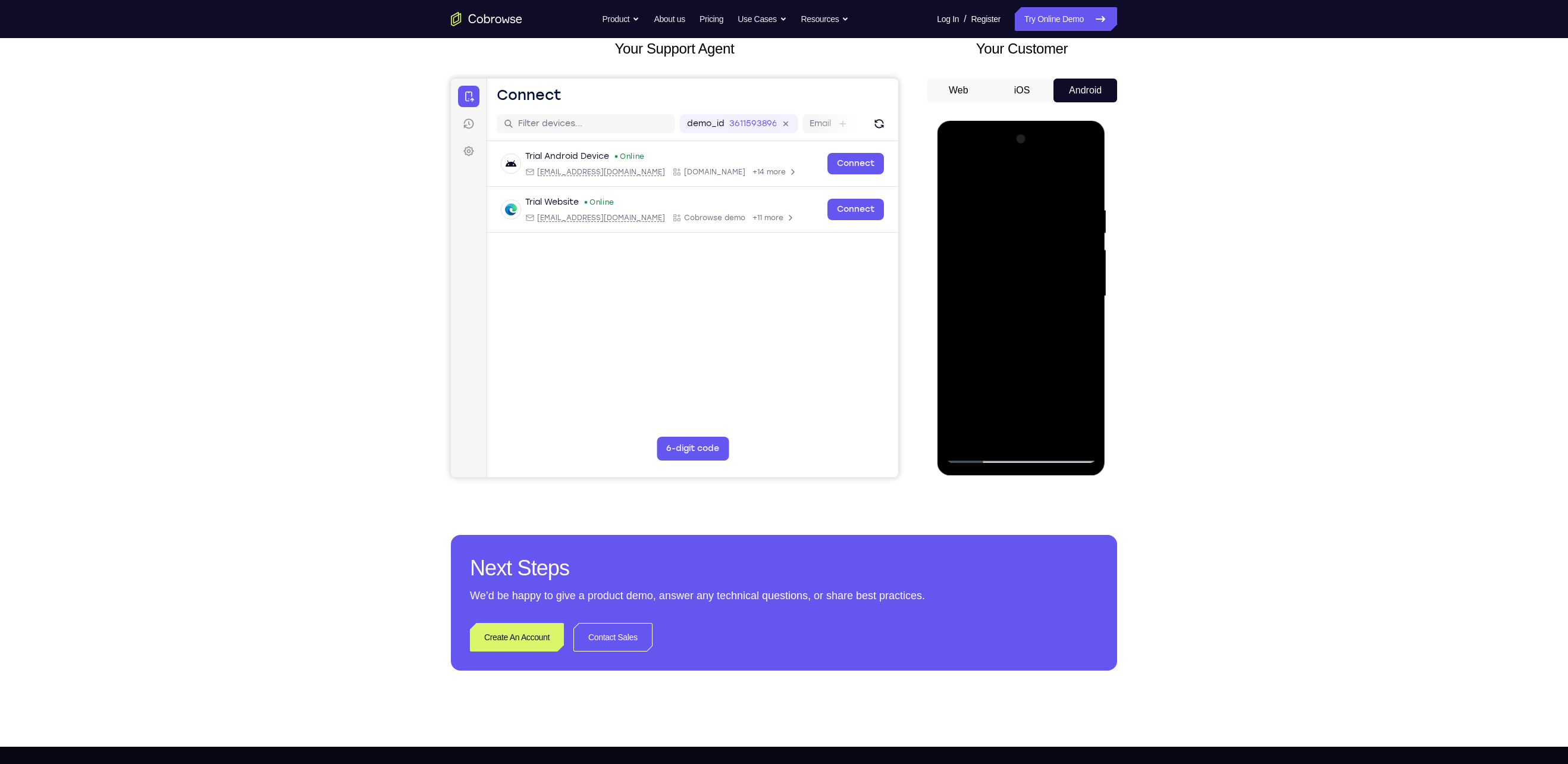
scroll to position [77, 0]
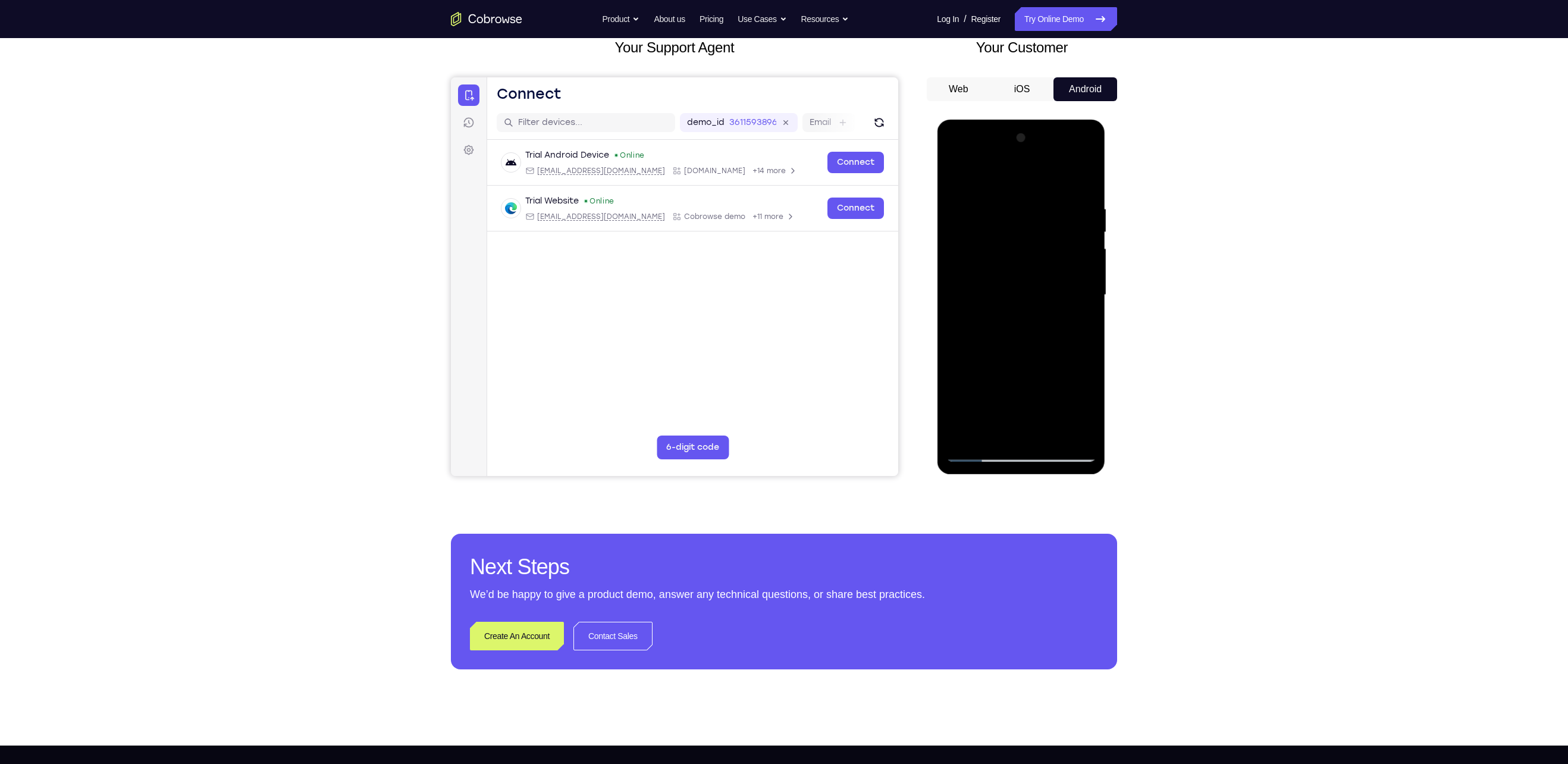
click at [769, 382] on div at bounding box center [1021, 294] width 150 height 333
drag, startPoint x: 1043, startPoint y: 341, endPoint x: 1057, endPoint y: 190, distance: 151.6
click at [769, 190] on div at bounding box center [1021, 294] width 150 height 333
drag, startPoint x: 1039, startPoint y: 363, endPoint x: 1056, endPoint y: 293, distance: 72.0
click at [769, 293] on div at bounding box center [1021, 294] width 150 height 333
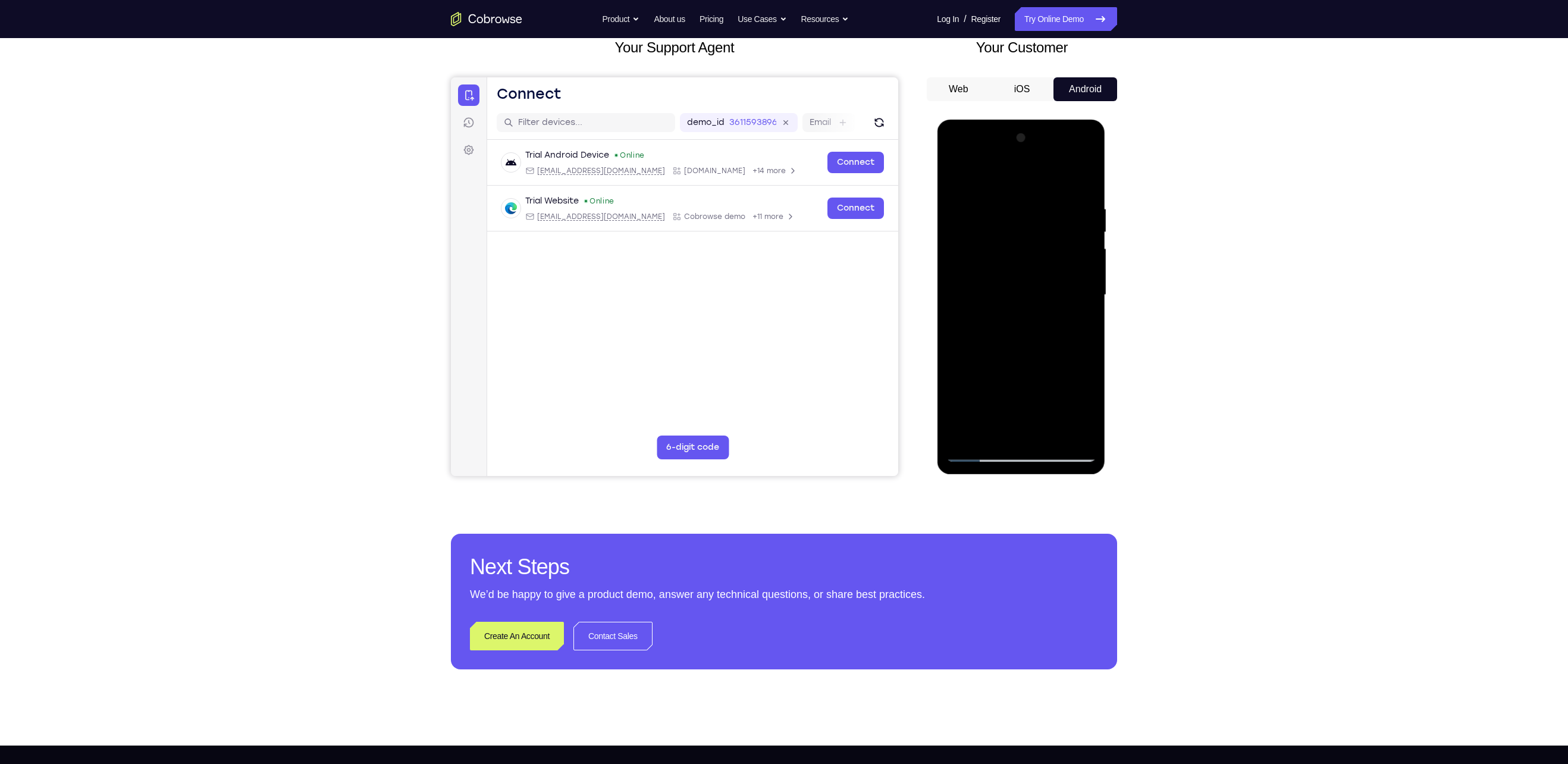
click at [769, 176] on div at bounding box center [1021, 294] width 150 height 333
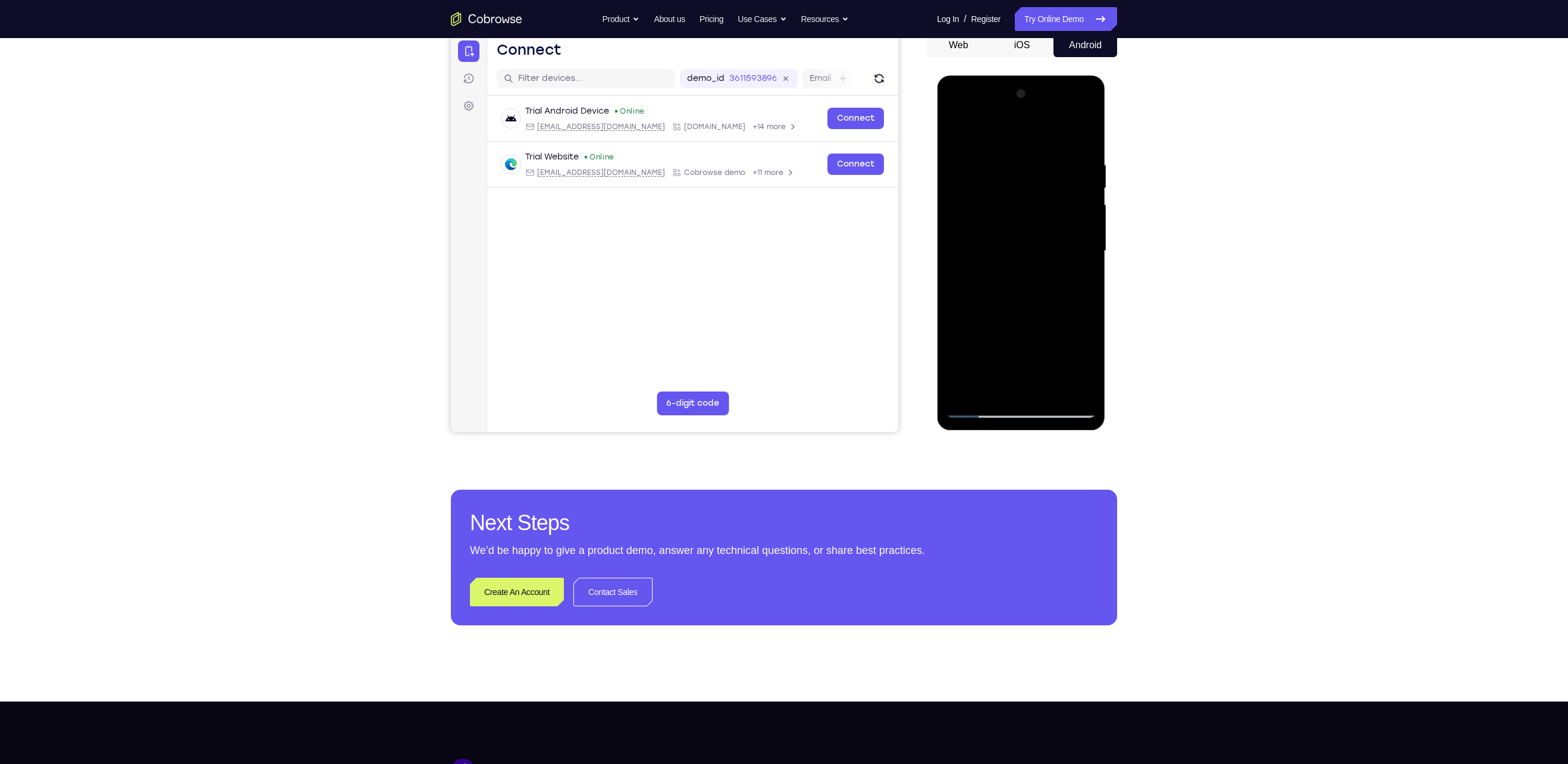
scroll to position [123, 0]
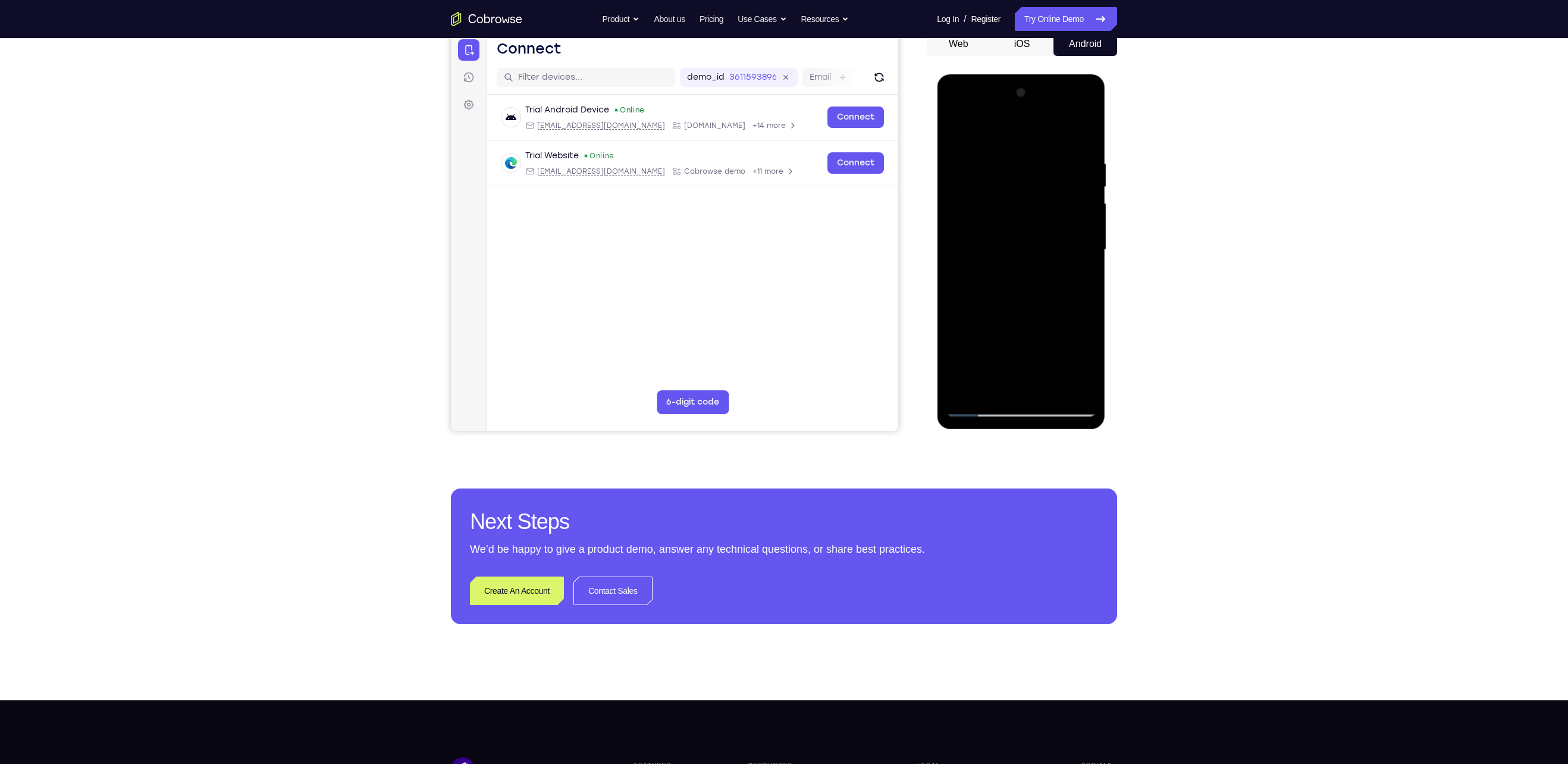
click at [769, 382] on div at bounding box center [1021, 250] width 150 height 333
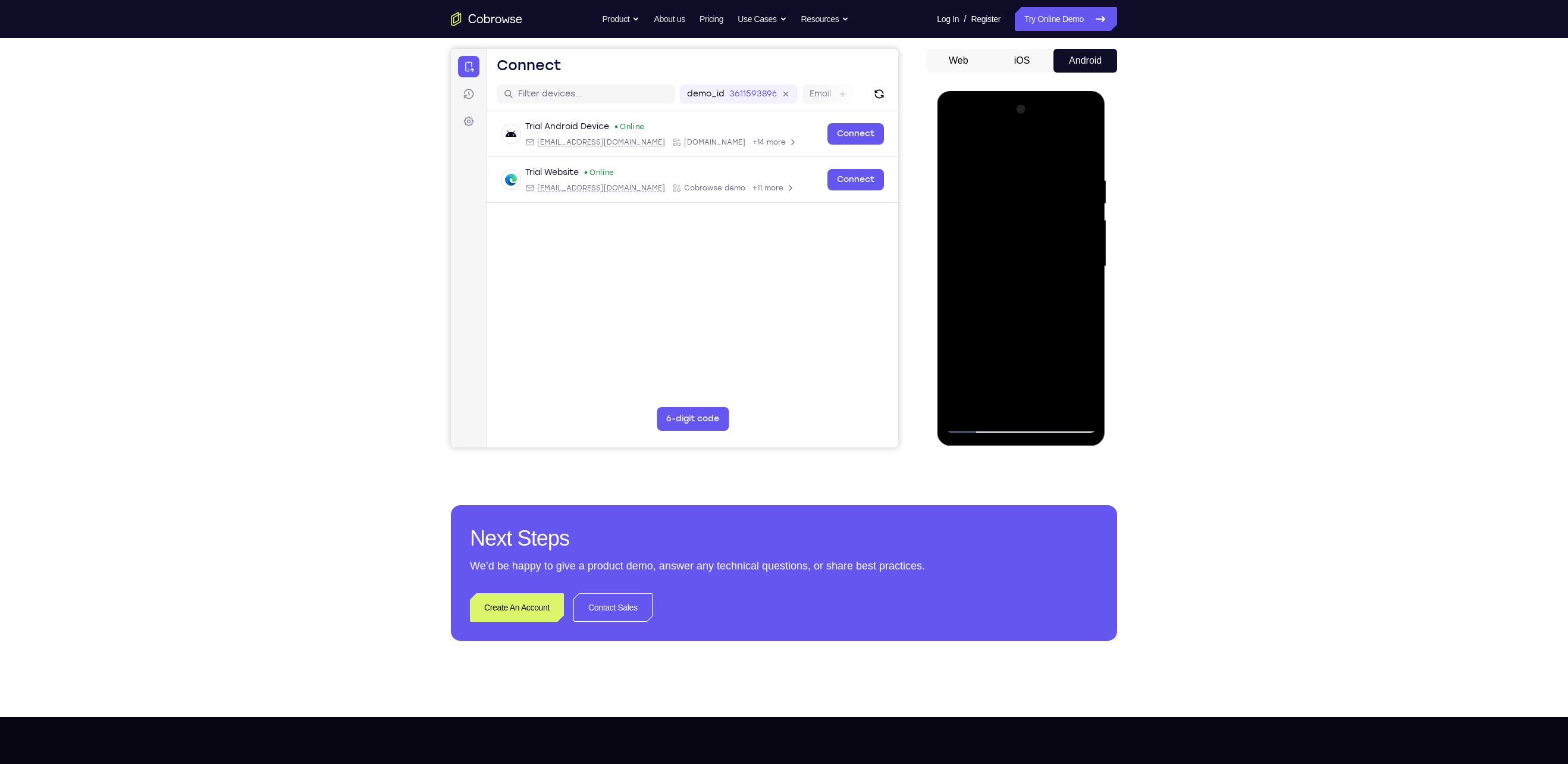
scroll to position [107, 0]
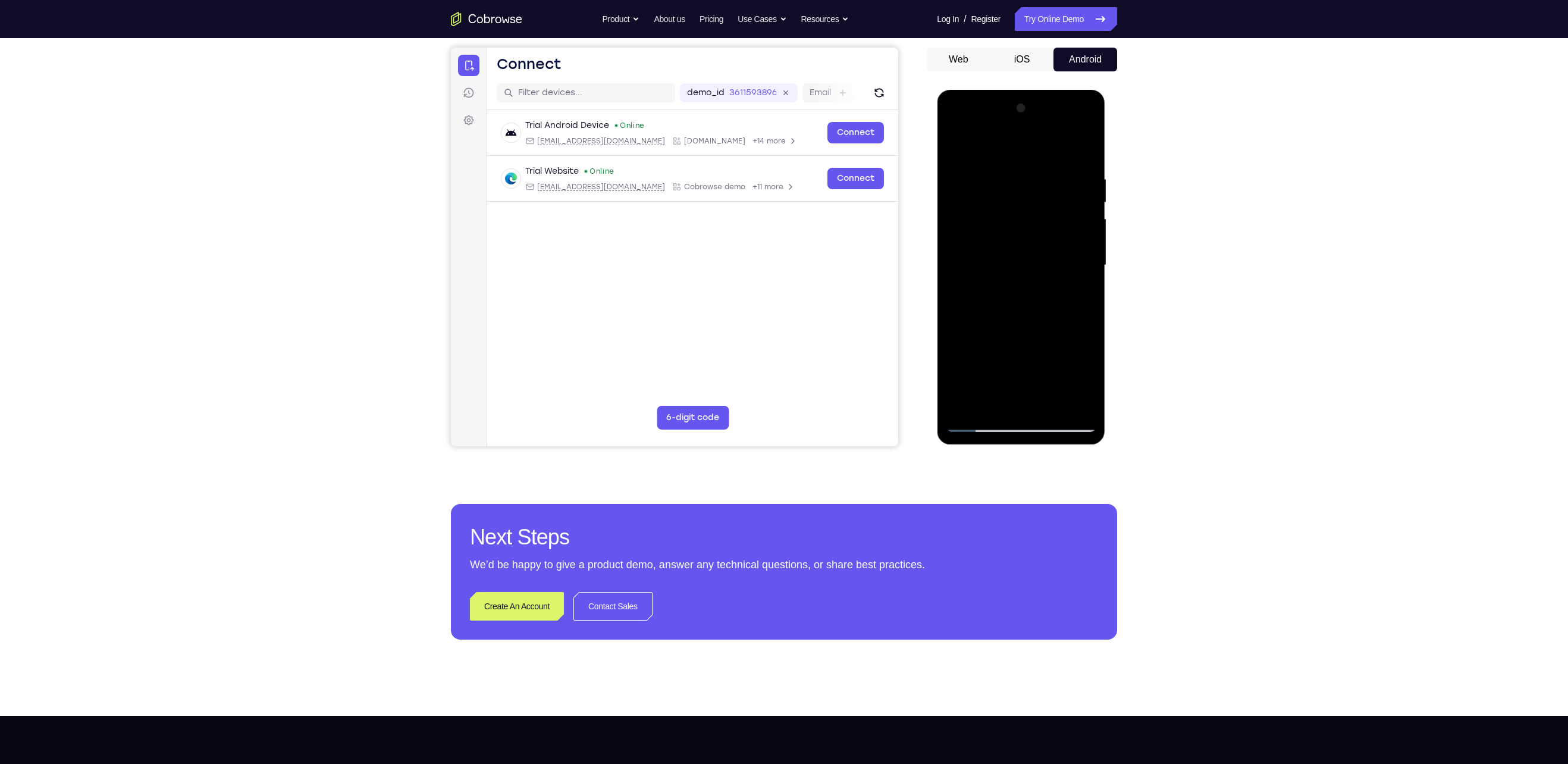
click at [769, 382] on div at bounding box center [1021, 265] width 150 height 333
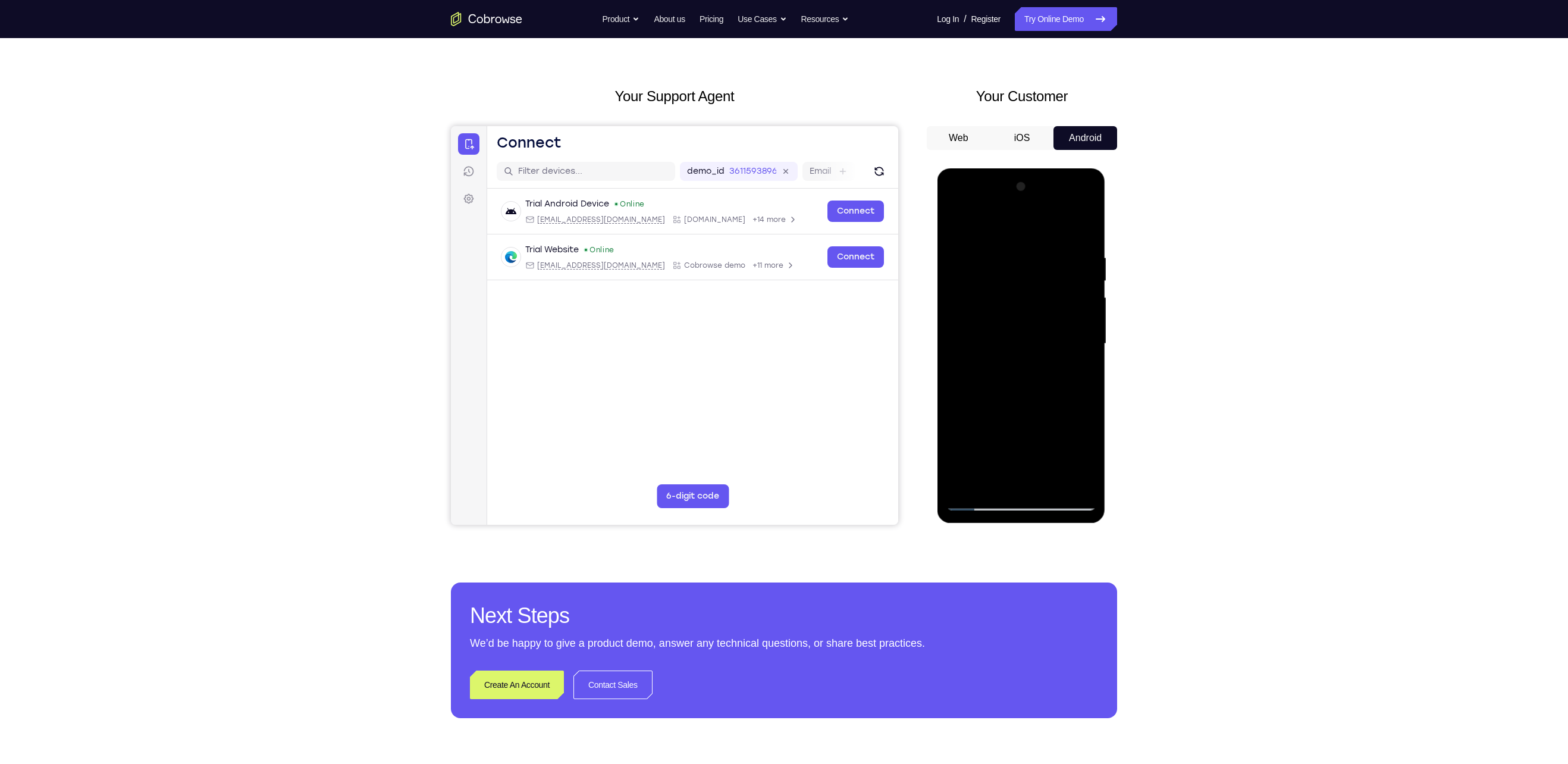
scroll to position [24, 0]
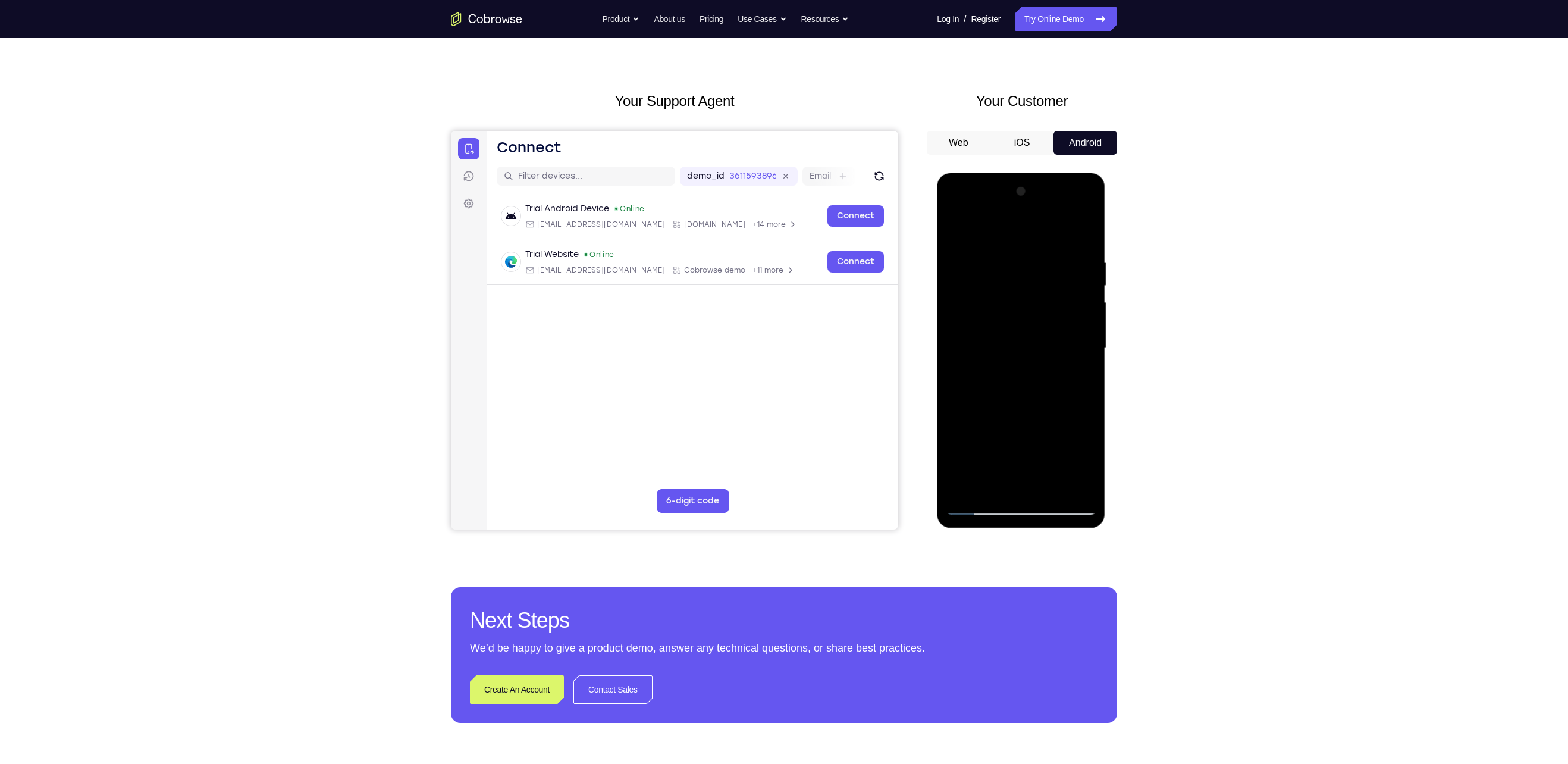
drag, startPoint x: 1040, startPoint y: 256, endPoint x: 1058, endPoint y: 434, distance: 178.9
click at [769, 382] on div at bounding box center [1021, 348] width 150 height 333
click at [769, 245] on div at bounding box center [1021, 348] width 150 height 333
click at [769, 235] on div at bounding box center [1021, 348] width 150 height 333
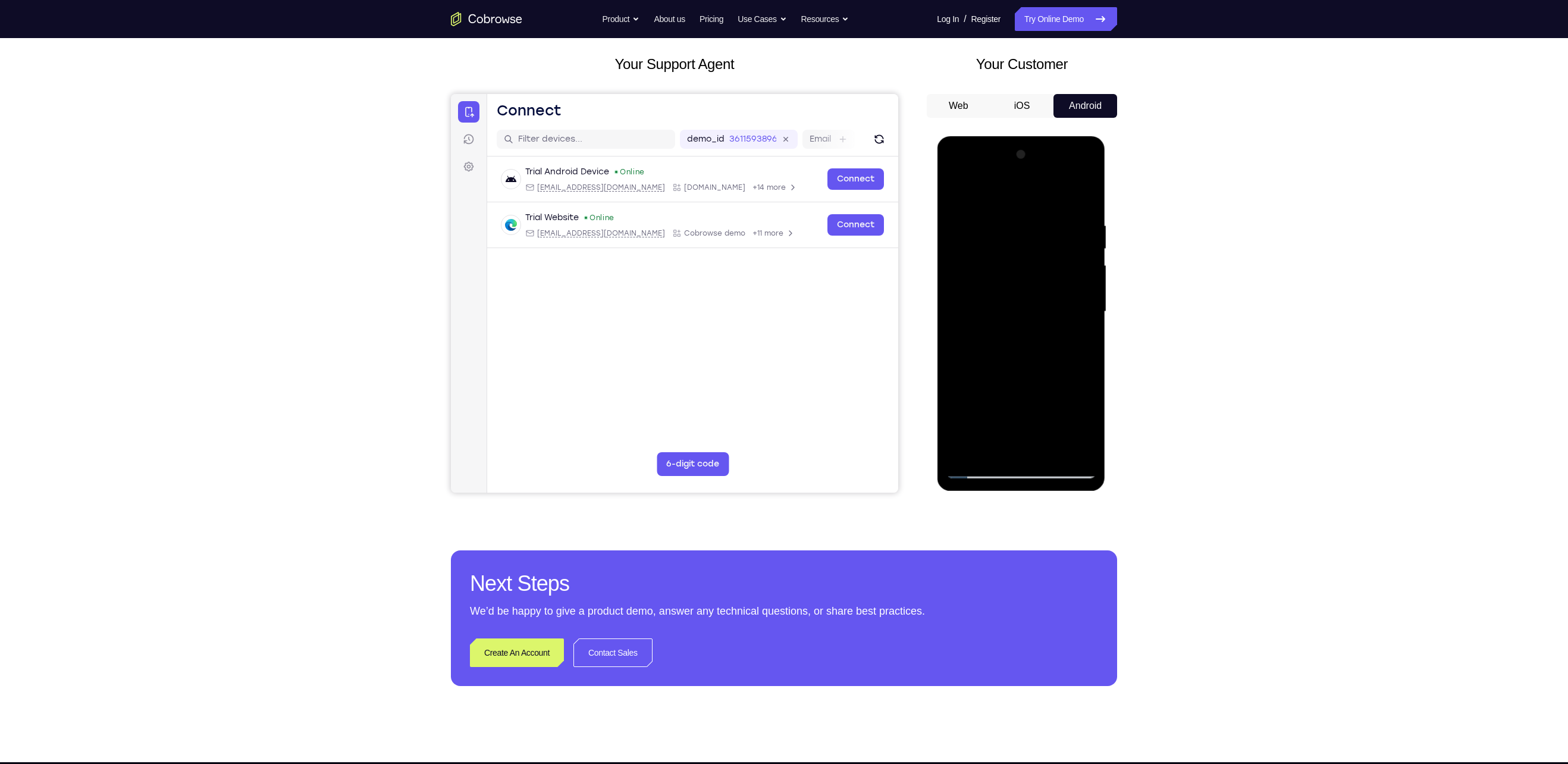
scroll to position [62, 0]
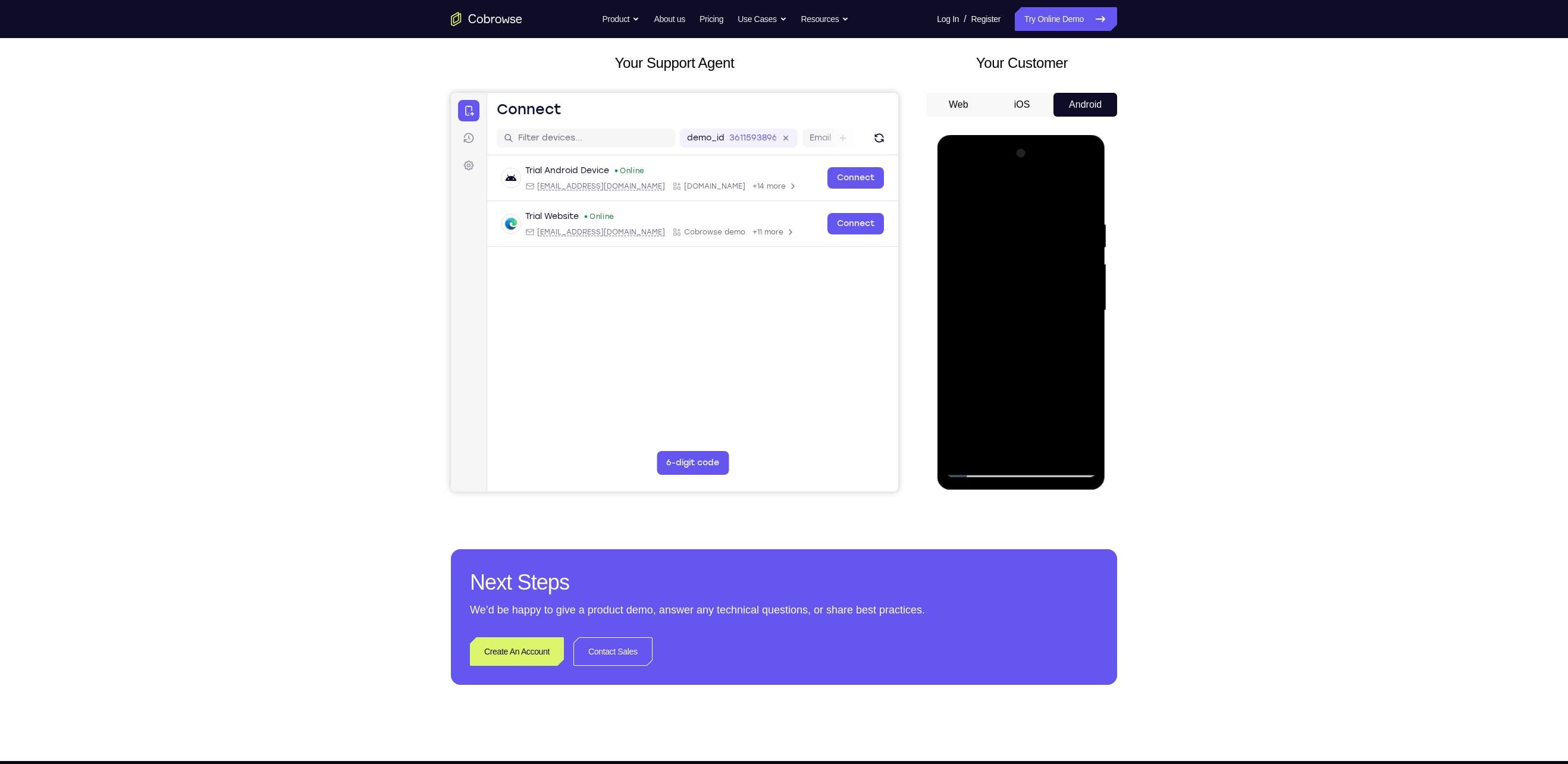
click at [769, 209] on div at bounding box center [1021, 310] width 150 height 333
click at [769, 197] on div at bounding box center [1021, 310] width 150 height 333
drag, startPoint x: 1032, startPoint y: 372, endPoint x: 1056, endPoint y: 300, distance: 75.9
click at [769, 300] on div at bounding box center [1021, 310] width 150 height 333
click at [769, 305] on div at bounding box center [1021, 310] width 150 height 333
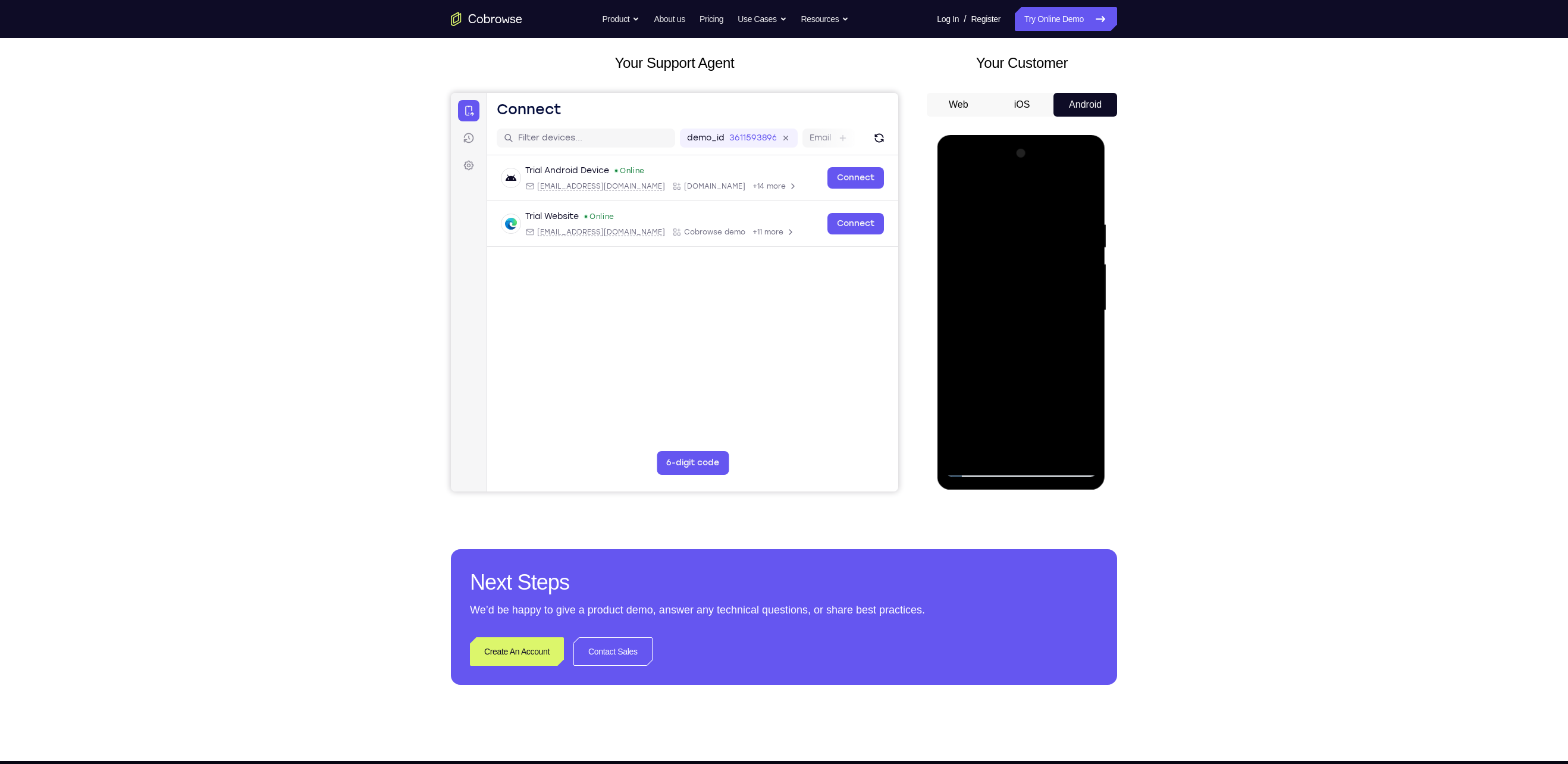
click at [769, 303] on div at bounding box center [1021, 310] width 150 height 333
drag, startPoint x: 1059, startPoint y: 382, endPoint x: 1077, endPoint y: 250, distance: 133.2
click at [769, 250] on div at bounding box center [1021, 310] width 150 height 333
drag, startPoint x: 1055, startPoint y: 383, endPoint x: 1062, endPoint y: 269, distance: 114.2
click at [769, 269] on div at bounding box center [1021, 310] width 150 height 333
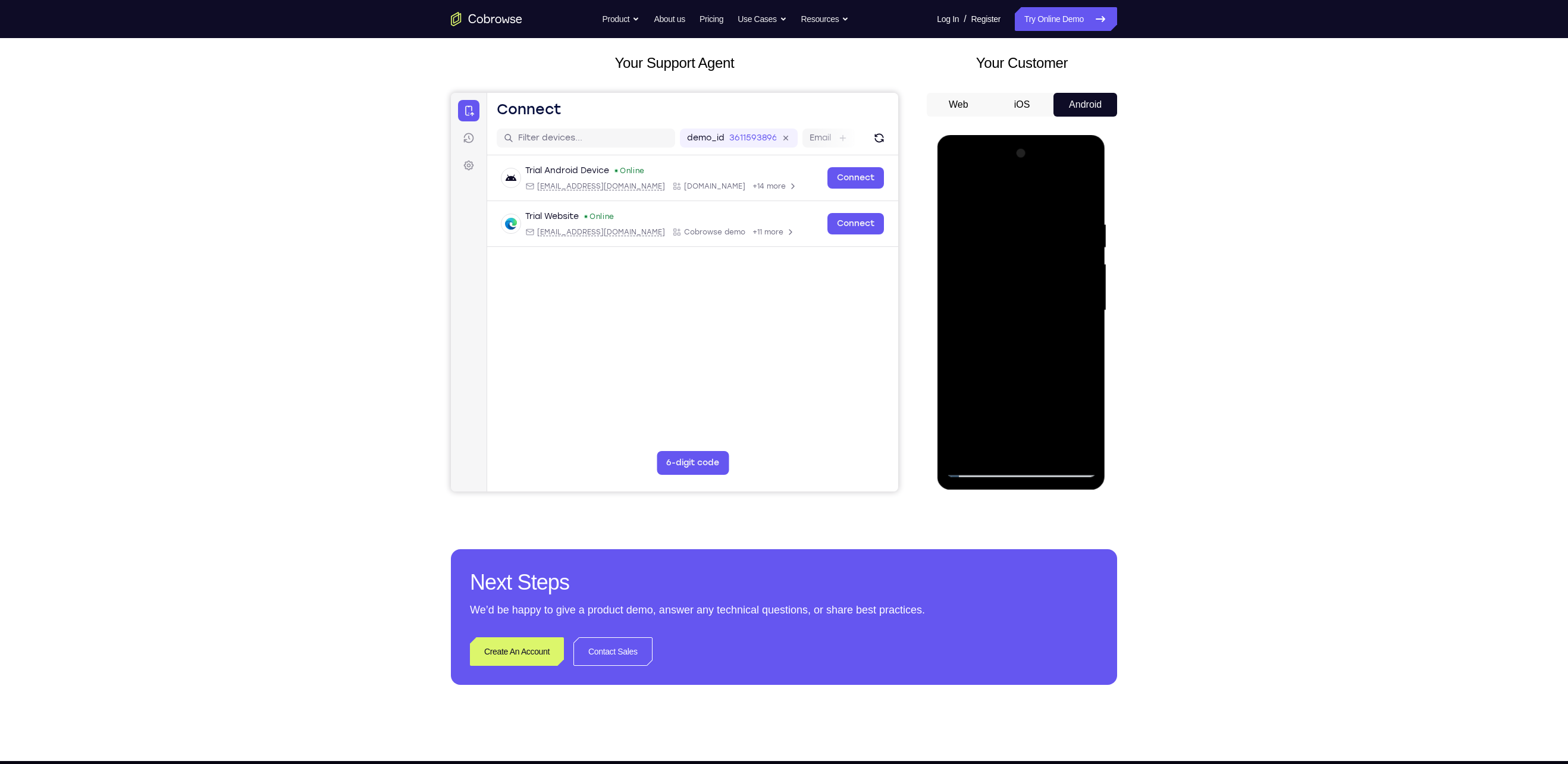
click at [769, 291] on div at bounding box center [1021, 310] width 150 height 333
drag, startPoint x: 1049, startPoint y: 382, endPoint x: 1070, endPoint y: 316, distance: 69.3
click at [769, 316] on div at bounding box center [1021, 310] width 150 height 333
drag, startPoint x: 1060, startPoint y: 341, endPoint x: 999, endPoint y: 123, distance: 226.4
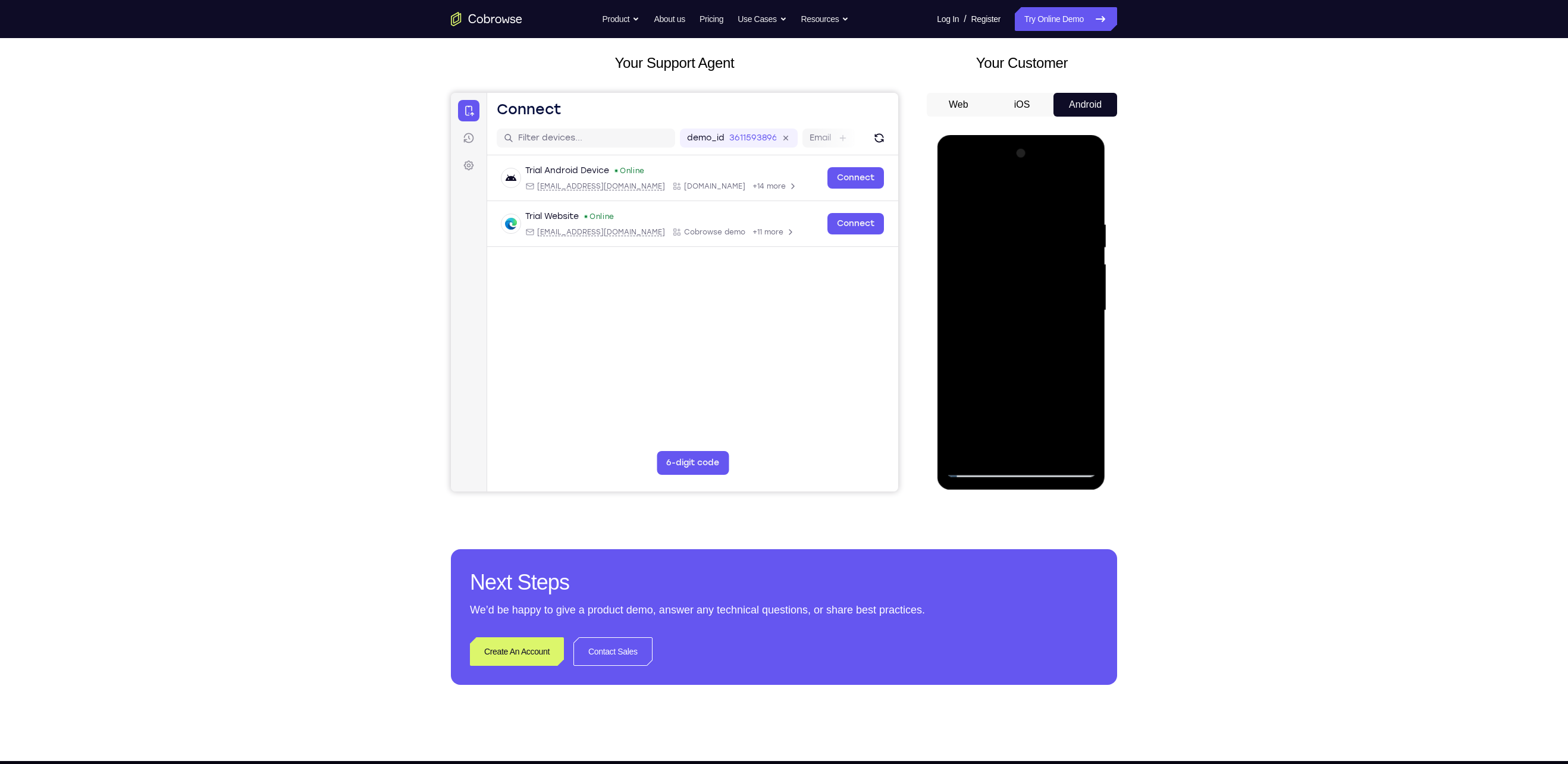
click at [769, 135] on html "Online web based iOS Simulators and Android Emulators. Run iPhone, iPad, Mobile…" at bounding box center [1022, 313] width 170 height 357
drag, startPoint x: 1016, startPoint y: 341, endPoint x: 1006, endPoint y: 453, distance: 112.4
click at [769, 382] on div at bounding box center [1021, 310] width 150 height 333
drag, startPoint x: 1031, startPoint y: 305, endPoint x: 1029, endPoint y: 416, distance: 111.0
click at [769, 382] on div at bounding box center [1021, 310] width 150 height 333
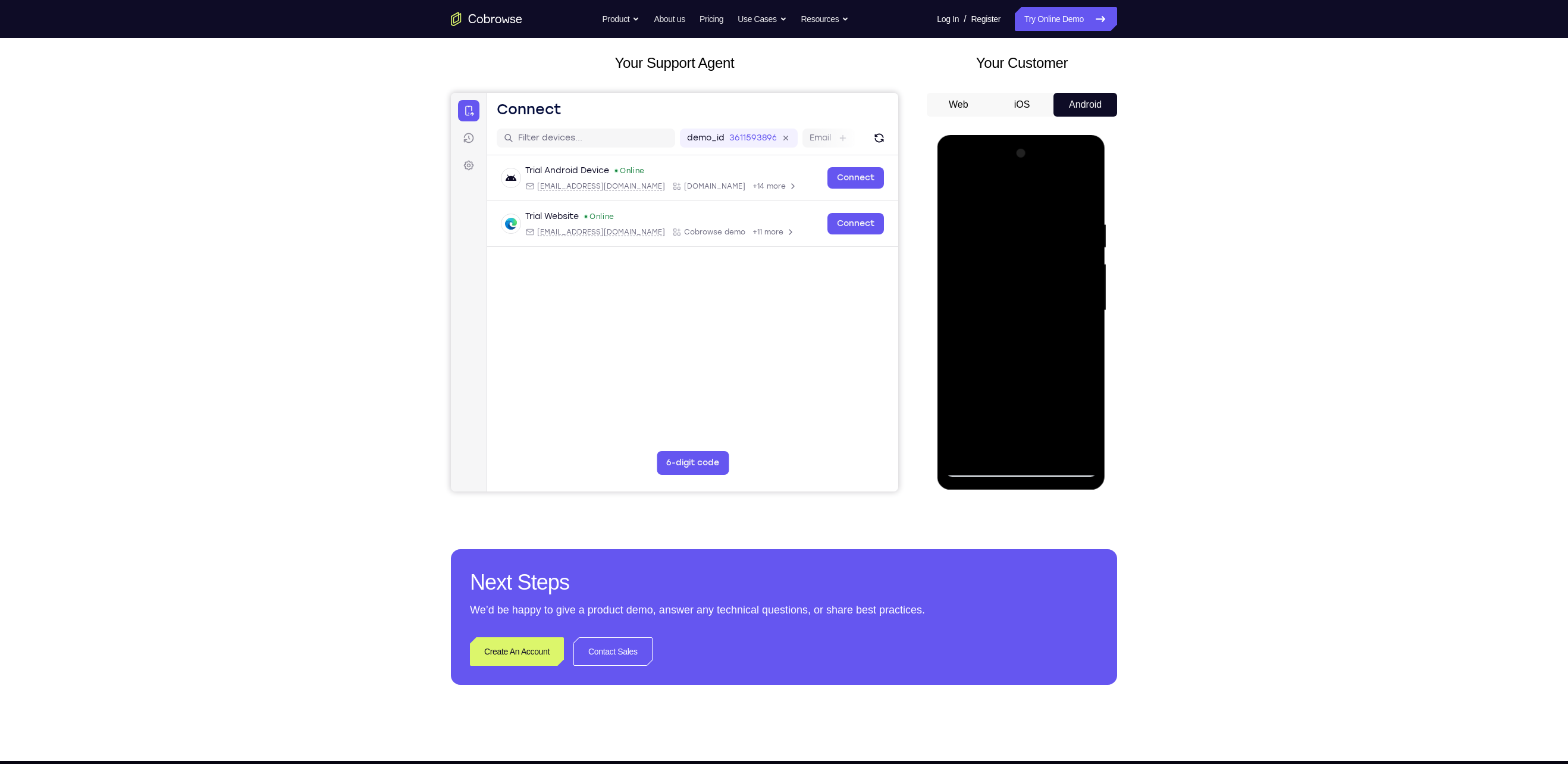
drag, startPoint x: 996, startPoint y: 355, endPoint x: 1038, endPoint y: 466, distance: 118.7
click at [769, 382] on div at bounding box center [1021, 310] width 150 height 333
drag, startPoint x: 1045, startPoint y: 321, endPoint x: 1045, endPoint y: 344, distance: 23.0
click at [769, 344] on div "Tap to Start" at bounding box center [1021, 310] width 150 height 333
click at [769, 382] on icon at bounding box center [1095, 469] width 10 height 10
